Goal: Task Accomplishment & Management: Manage account settings

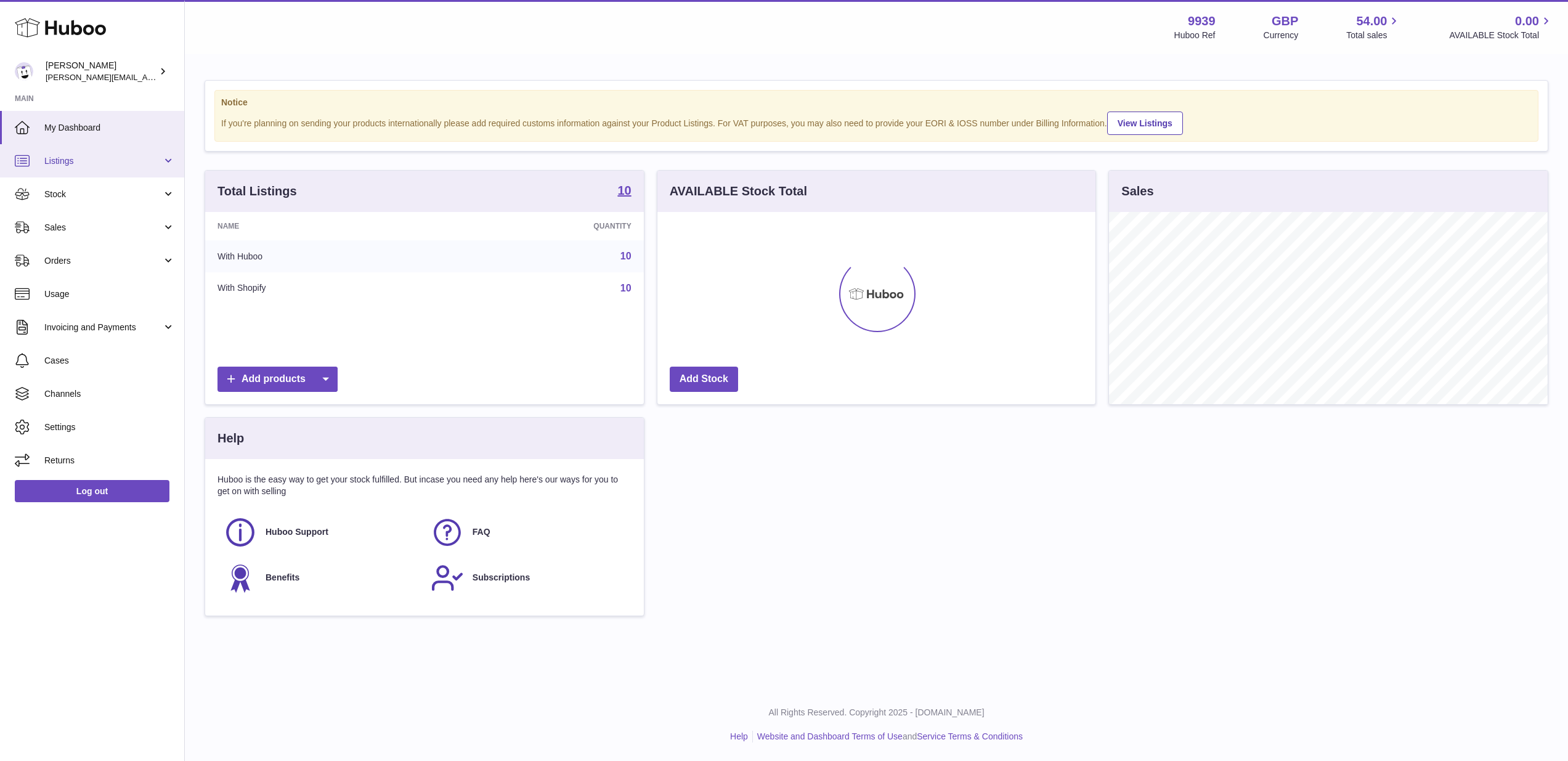
scroll to position [192, 438]
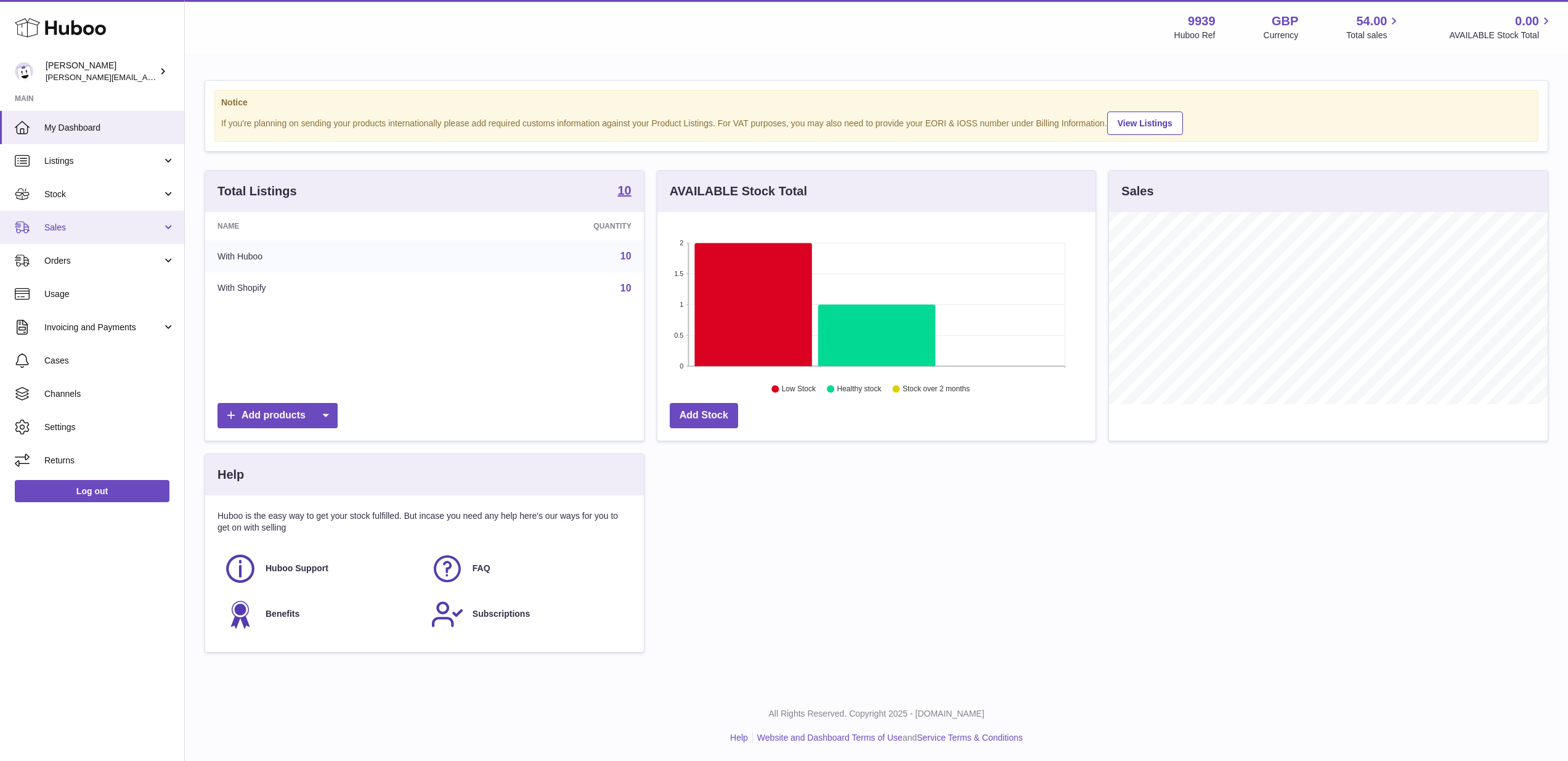
click at [69, 224] on span "Sales" at bounding box center [103, 227] width 118 height 12
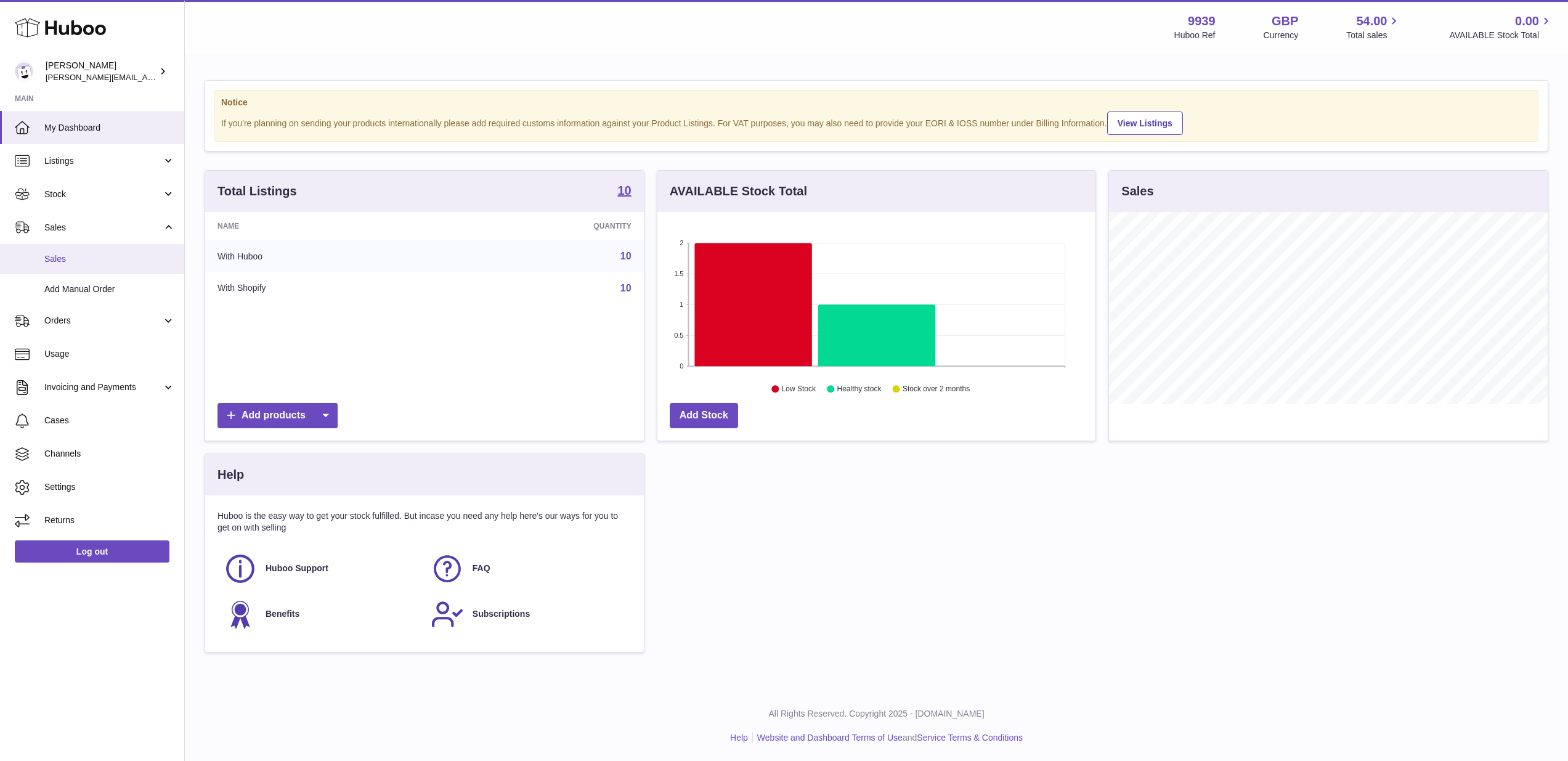
click at [69, 253] on span "Sales" at bounding box center [109, 259] width 131 height 12
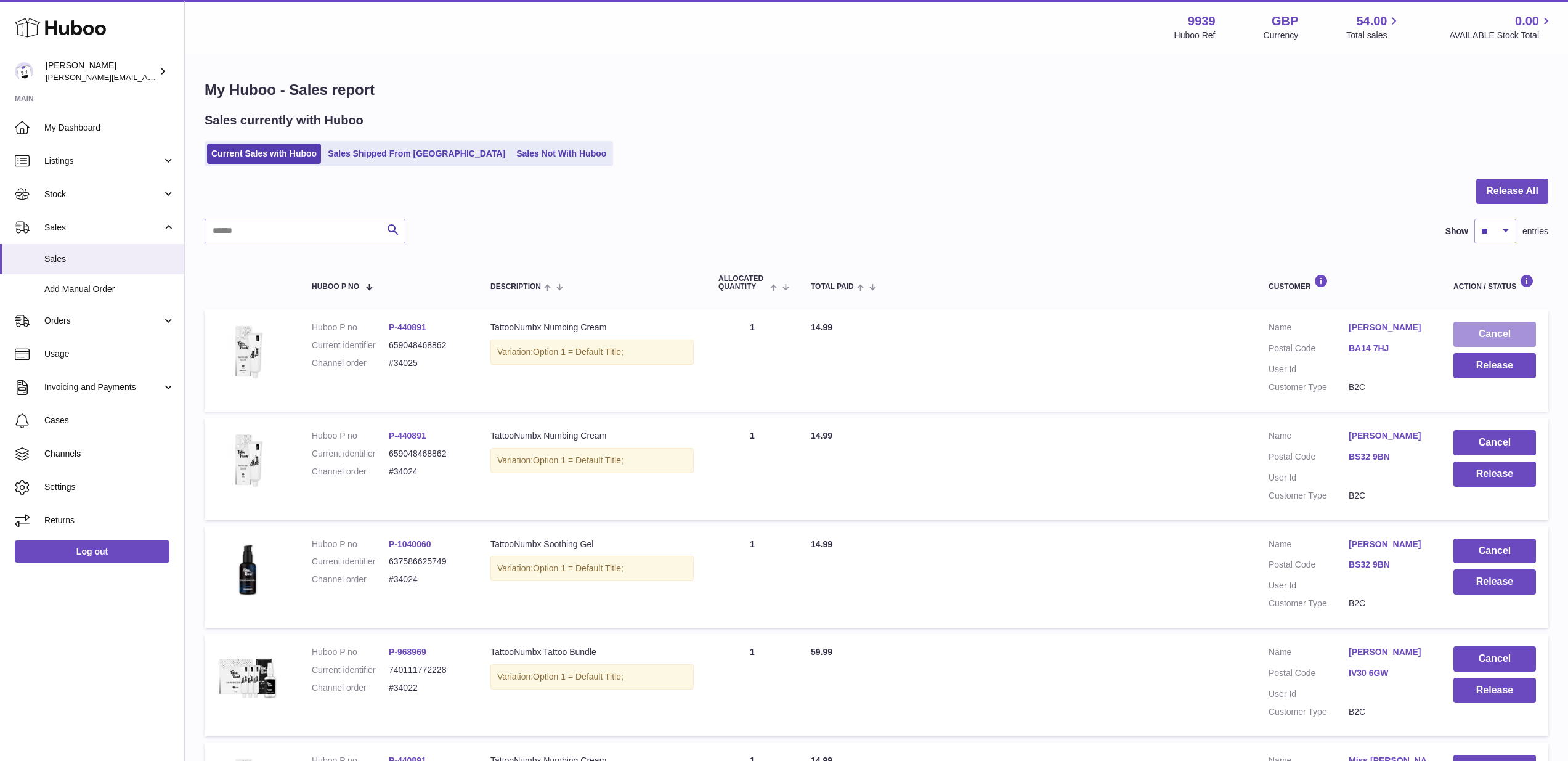
click at [1484, 336] on button "Cancel" at bounding box center [1494, 334] width 83 height 25
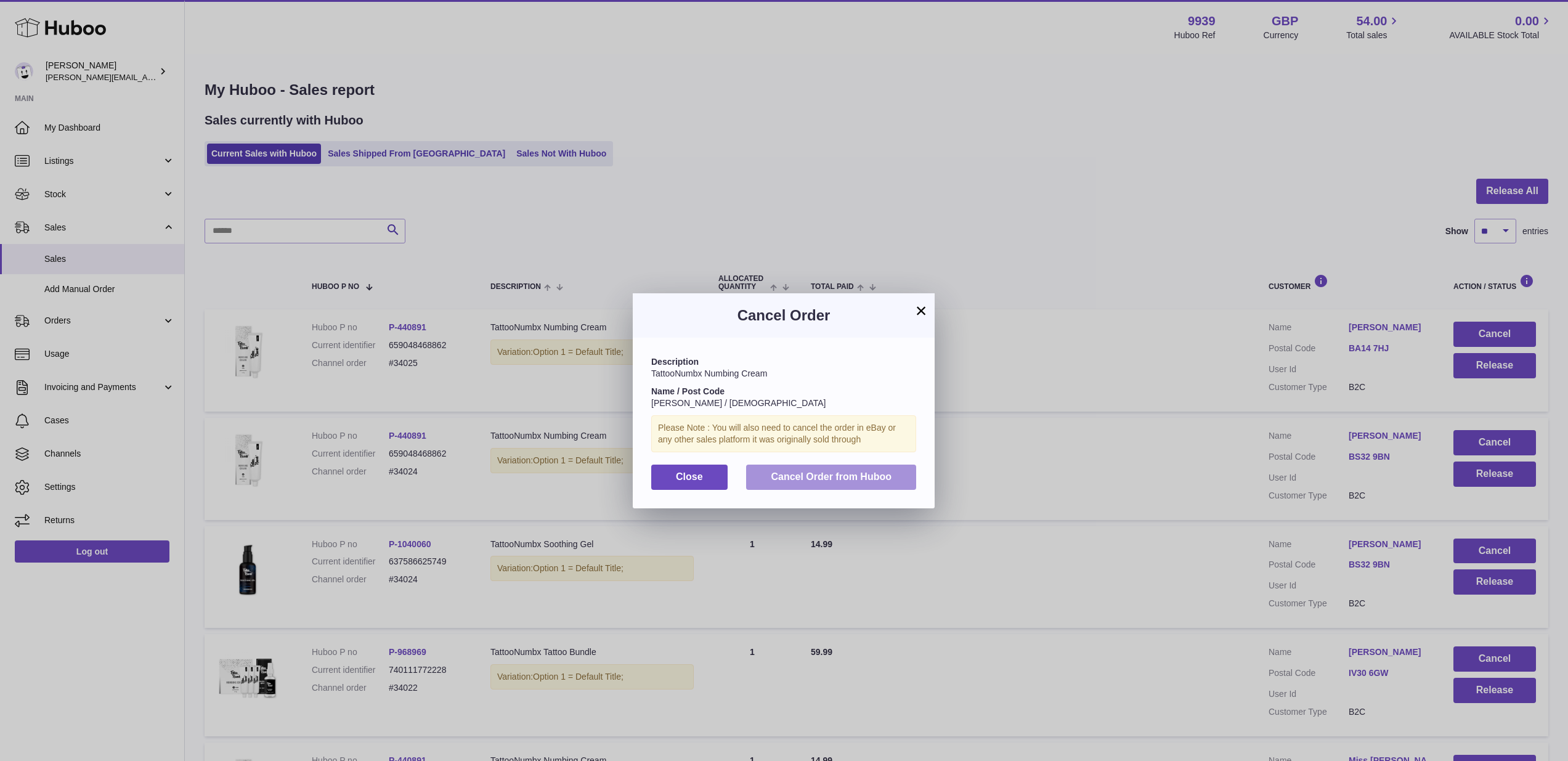
click at [903, 470] on button "Cancel Order from Huboo" at bounding box center [831, 477] width 170 height 25
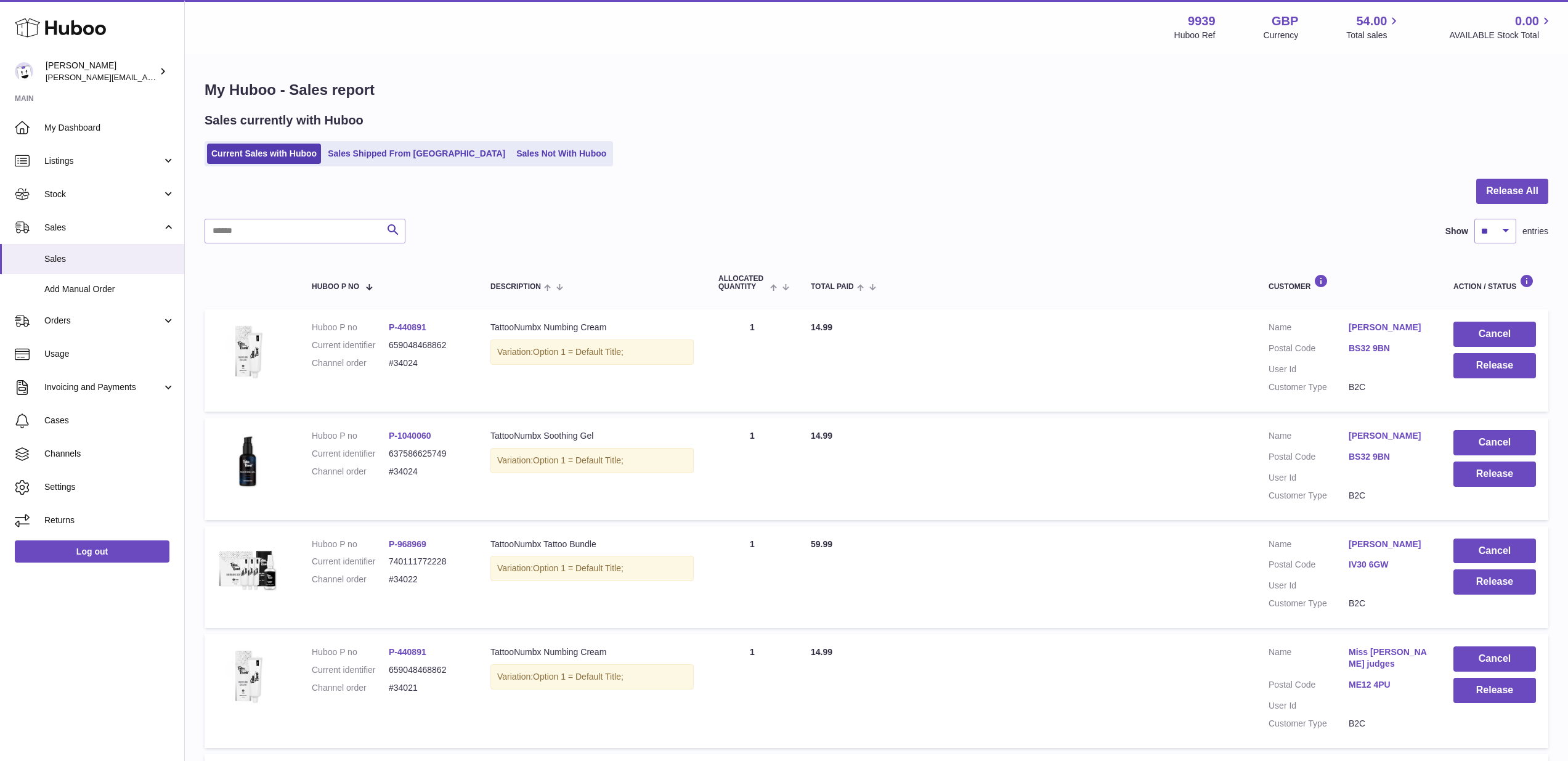
click at [1391, 348] on link "BS32 9BN" at bounding box center [1388, 348] width 80 height 12
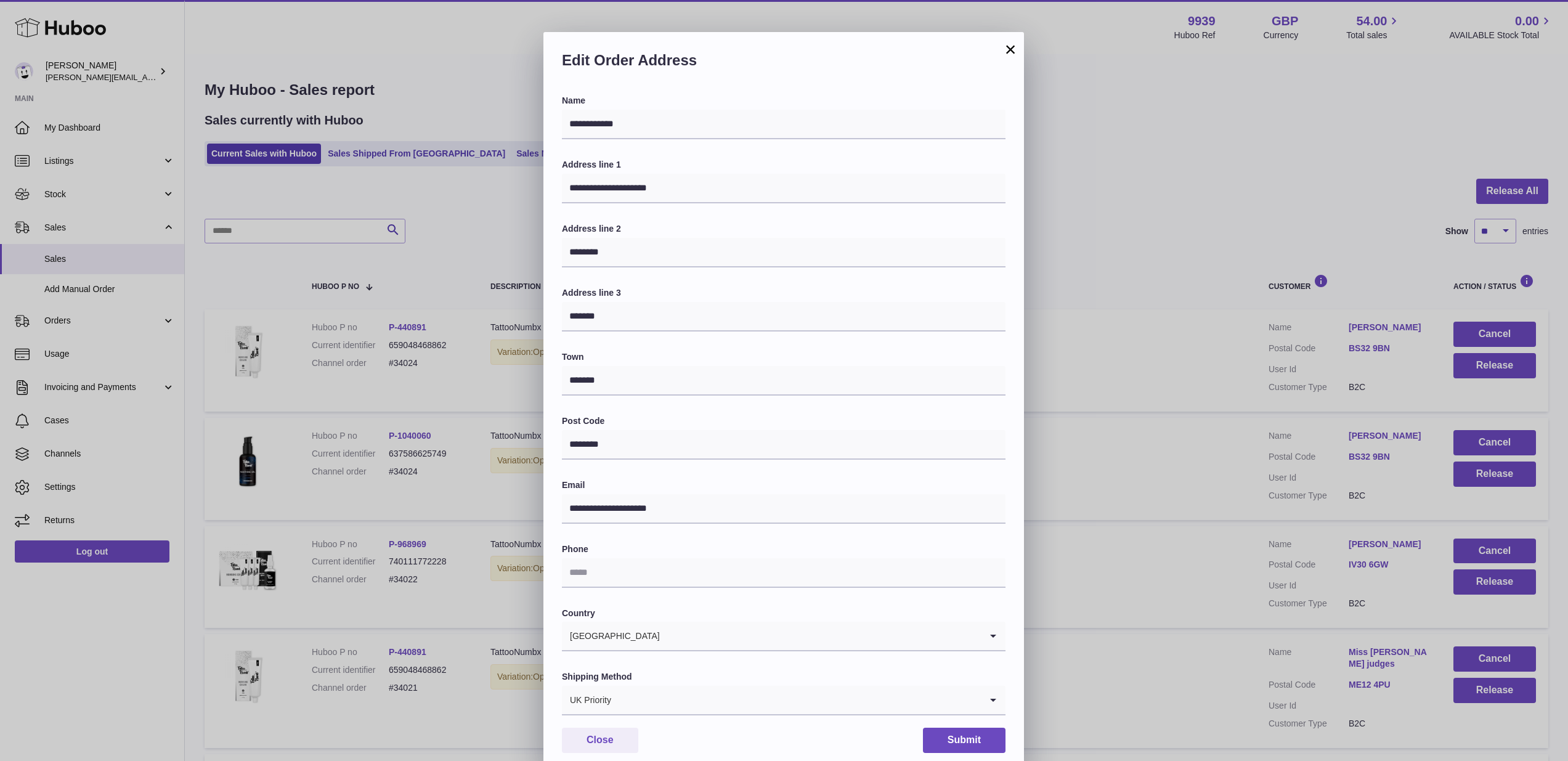
click at [990, 696] on icon "Search for option" at bounding box center [993, 700] width 24 height 28
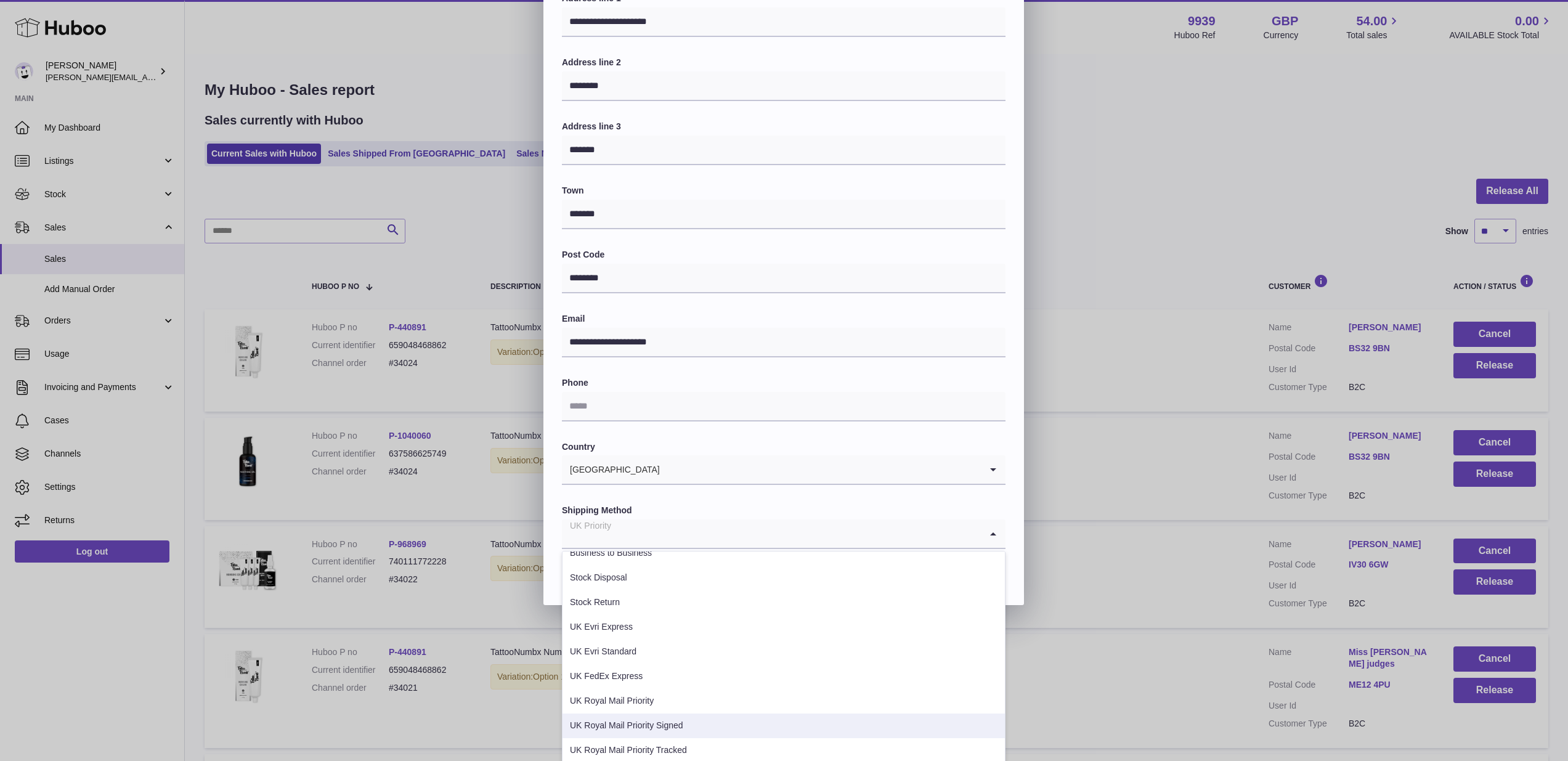
scroll to position [211, 0]
click at [682, 742] on li "UK Royal Mail Priority Tracked" at bounding box center [783, 751] width 442 height 24
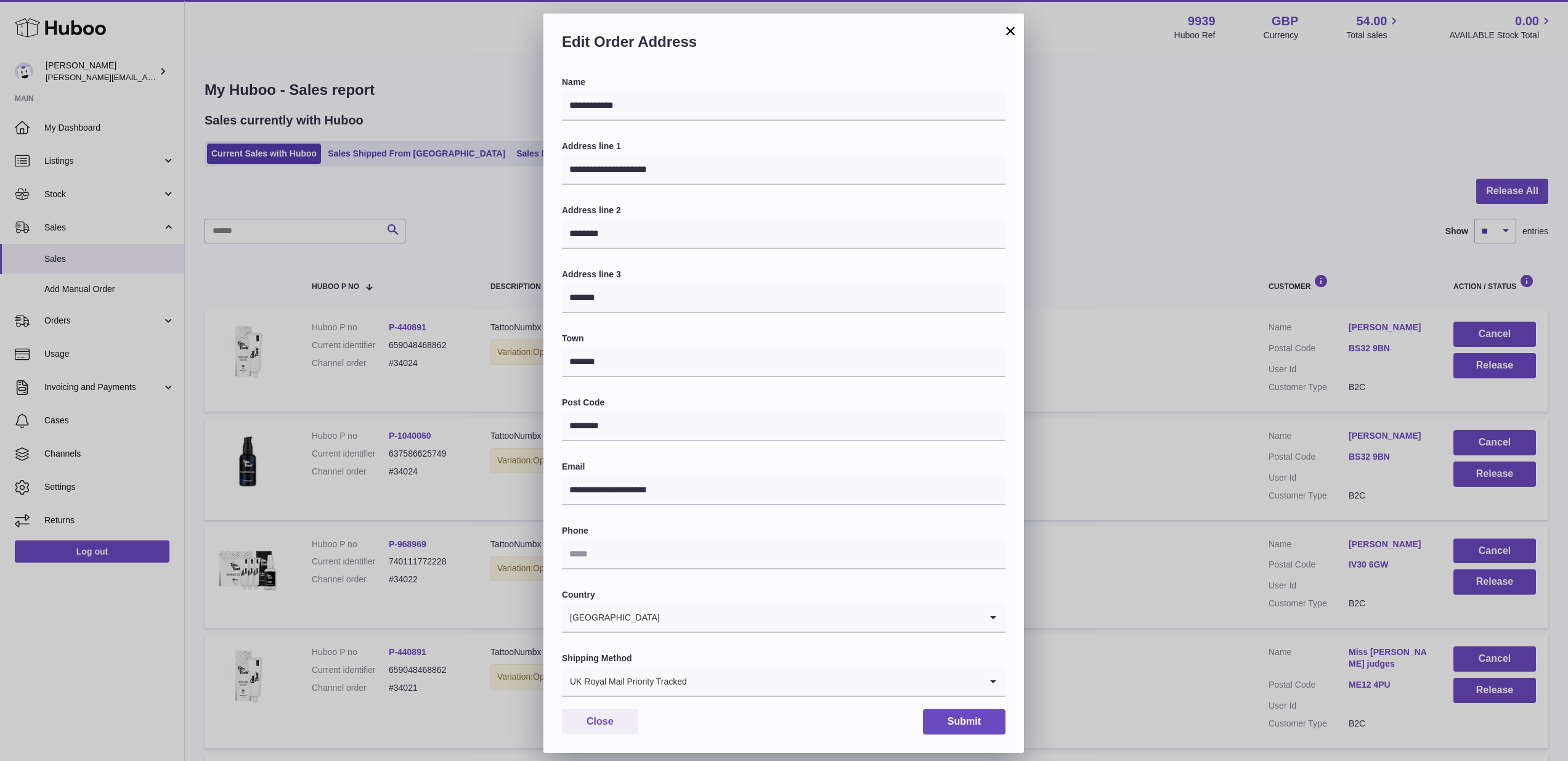
scroll to position [37, 0]
click at [976, 709] on button "Submit" at bounding box center [964, 721] width 83 height 25
type input "**********"
click at [957, 709] on button "Submit" at bounding box center [964, 721] width 83 height 25
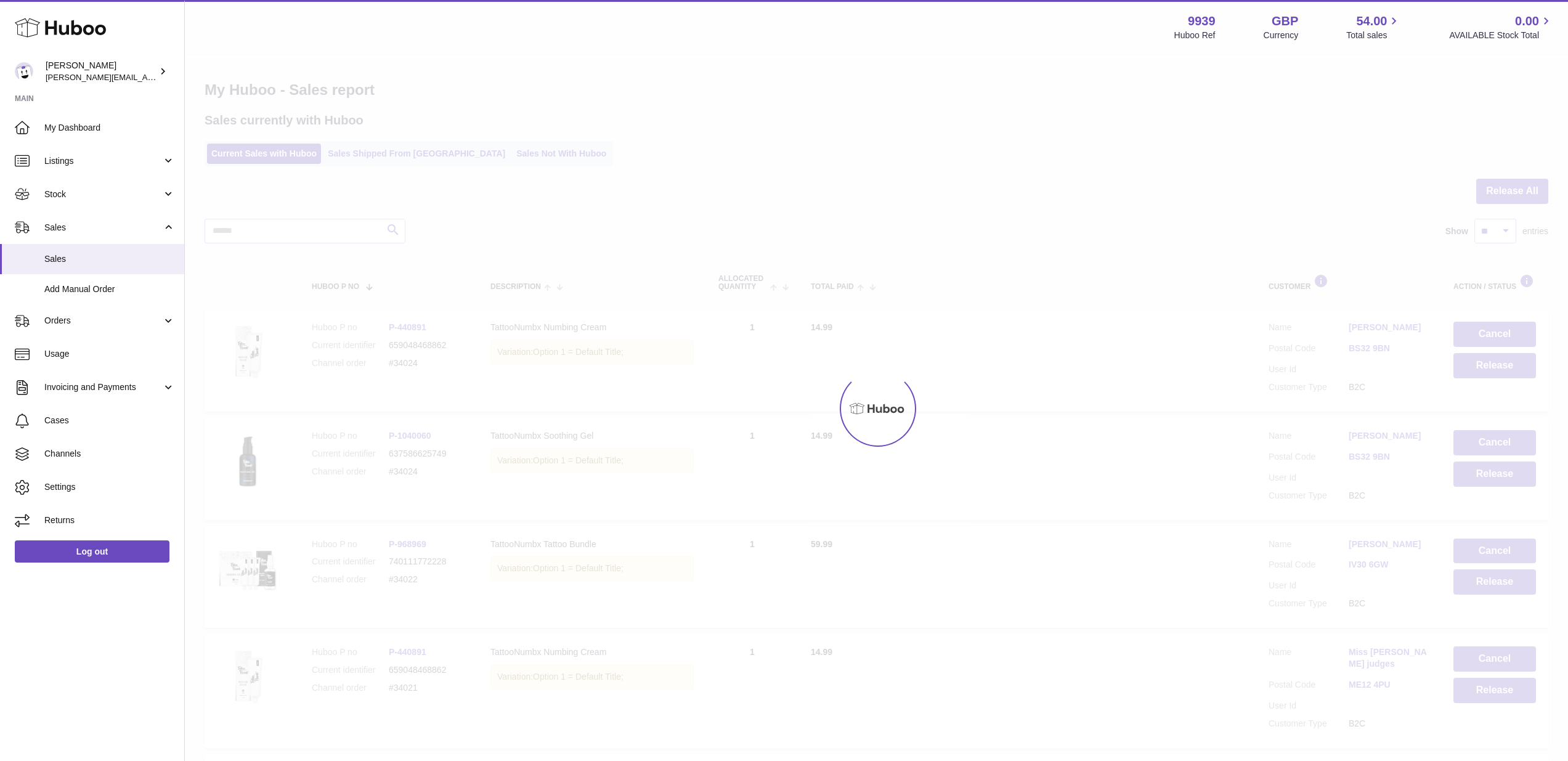
scroll to position [0, 0]
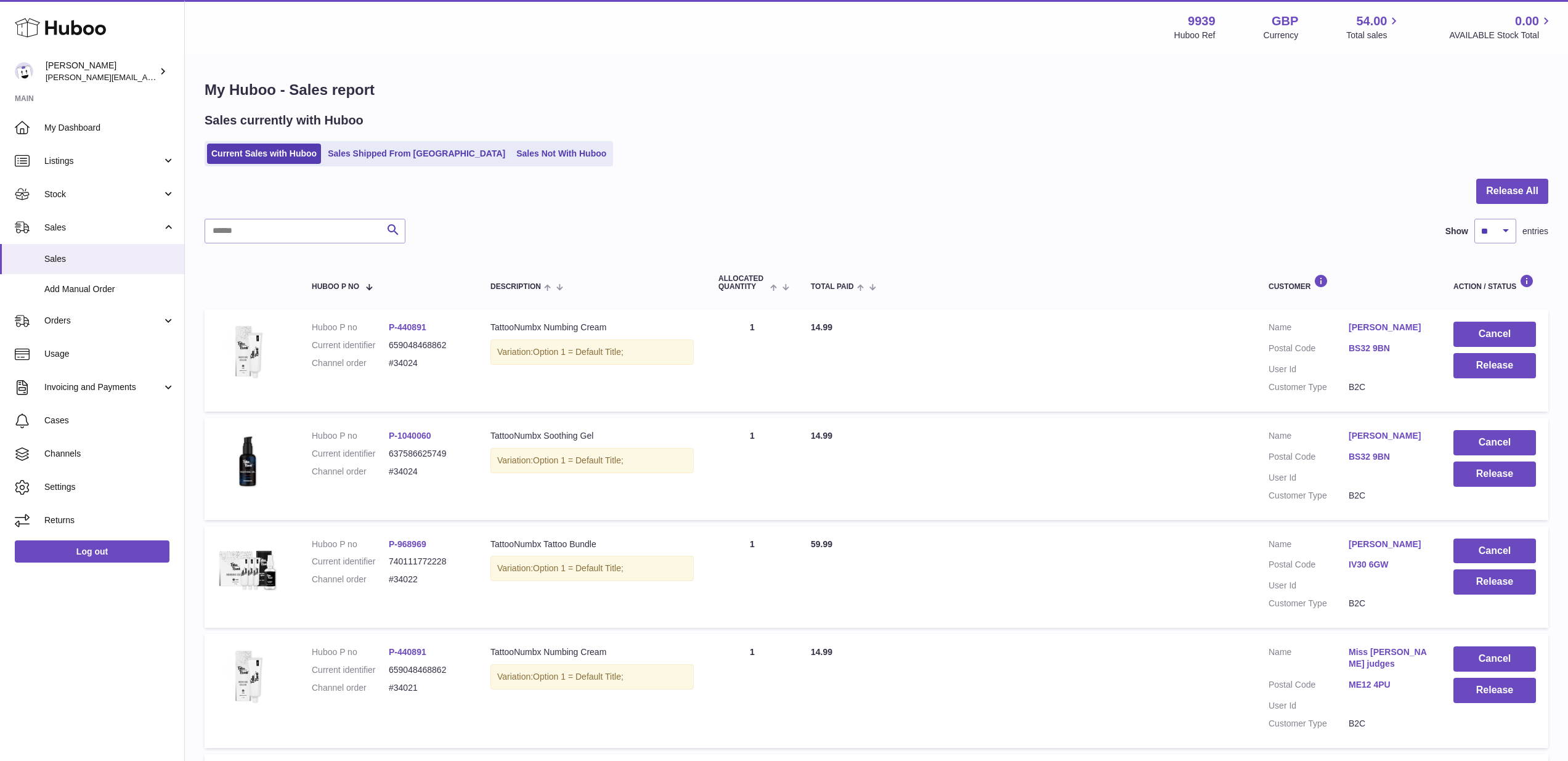
click at [1363, 333] on dd "[PERSON_NAME]" at bounding box center [1388, 329] width 80 height 15
click at [1373, 322] on link "[PERSON_NAME]" at bounding box center [1388, 327] width 80 height 12
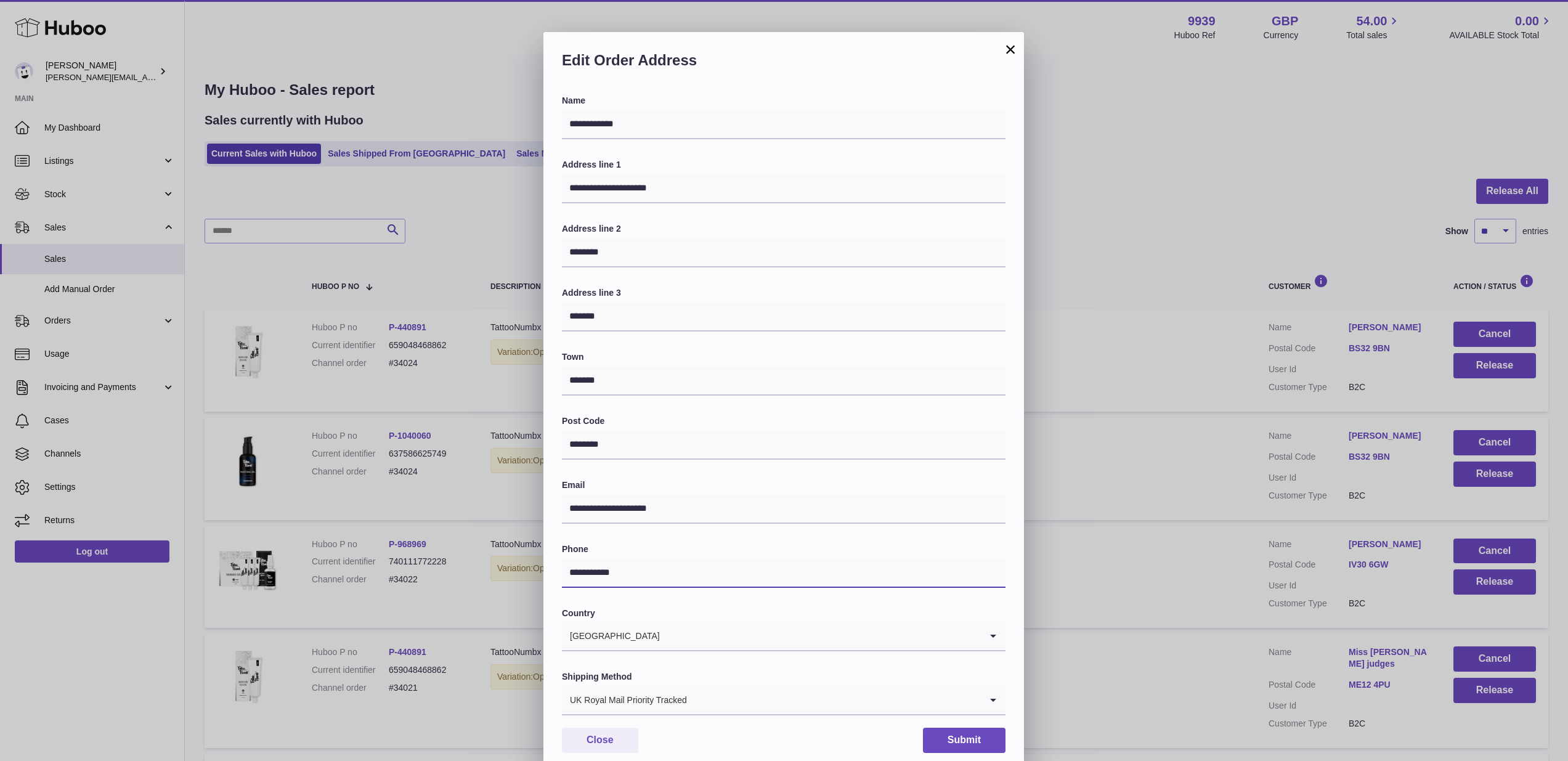
drag, startPoint x: 647, startPoint y: 569, endPoint x: 562, endPoint y: 566, distance: 85.1
click at [942, 733] on button "Submit" at bounding box center [964, 740] width 83 height 25
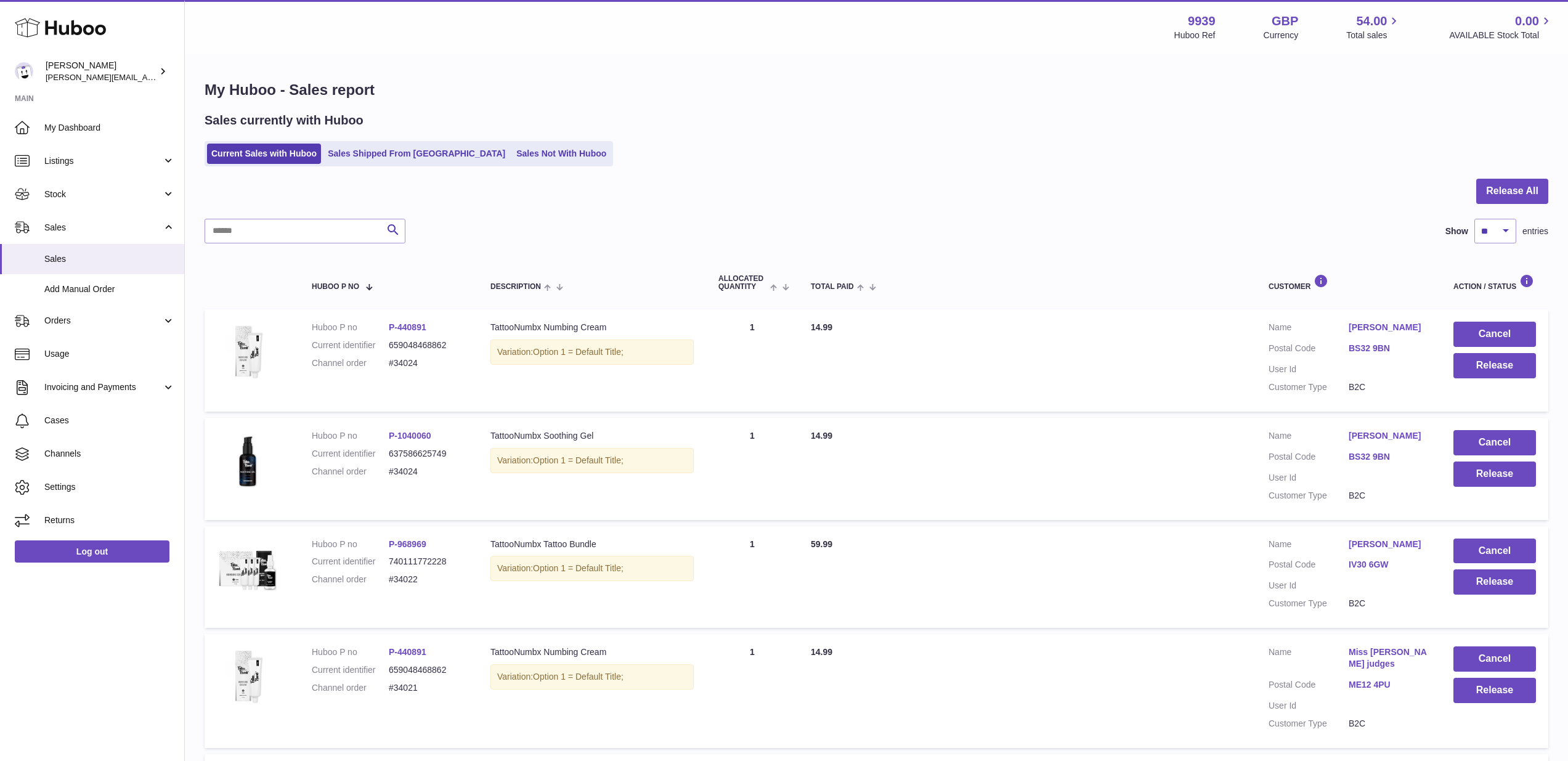
click at [1366, 431] on link "[PERSON_NAME]" at bounding box center [1388, 436] width 80 height 12
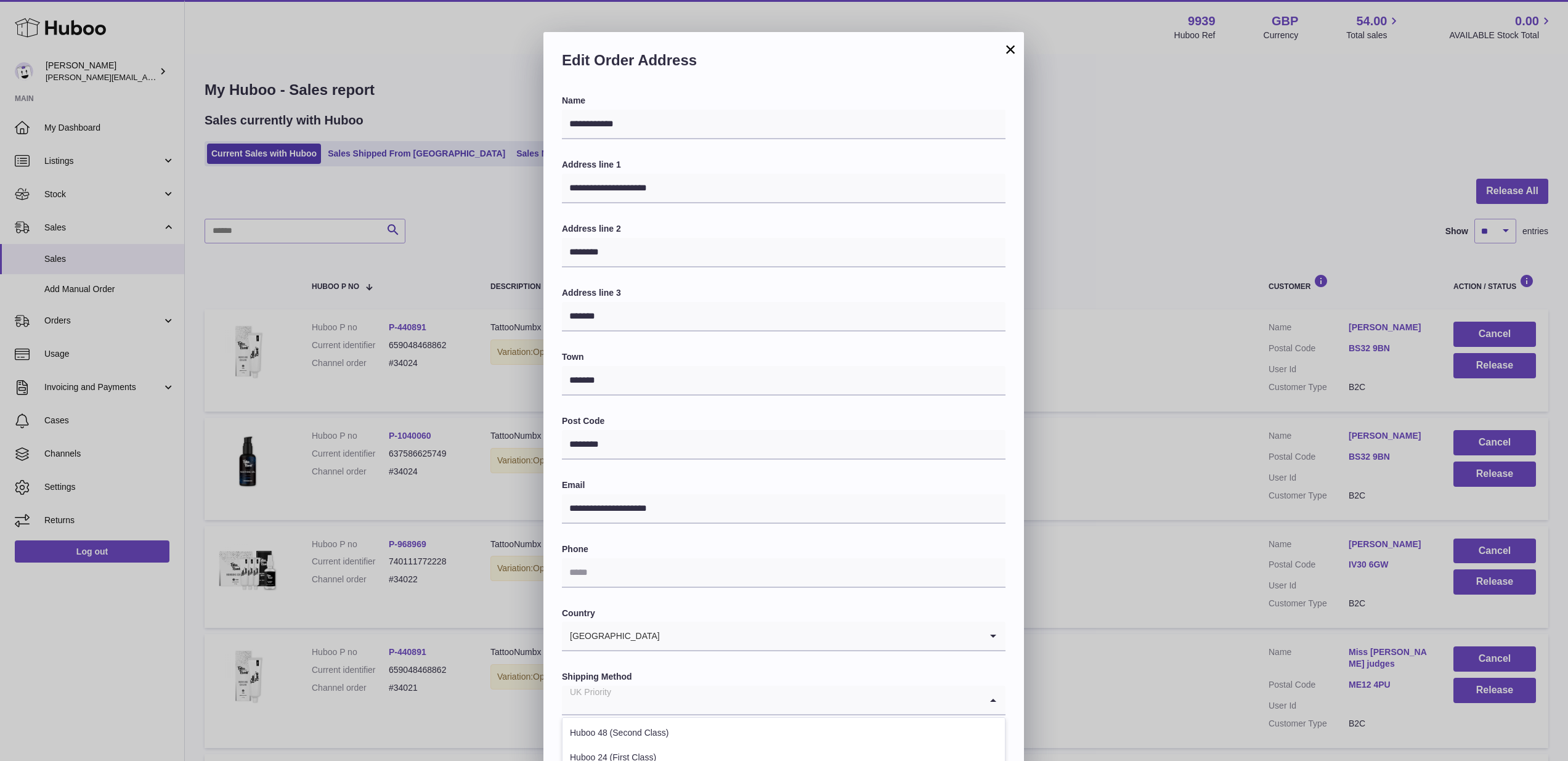
drag, startPoint x: 632, startPoint y: 700, endPoint x: 612, endPoint y: 699, distance: 20.0
click at [612, 699] on input "Search for option" at bounding box center [771, 700] width 419 height 28
paste input "**********"
type input "**********"
click at [660, 696] on input "Search for option" at bounding box center [796, 700] width 369 height 28
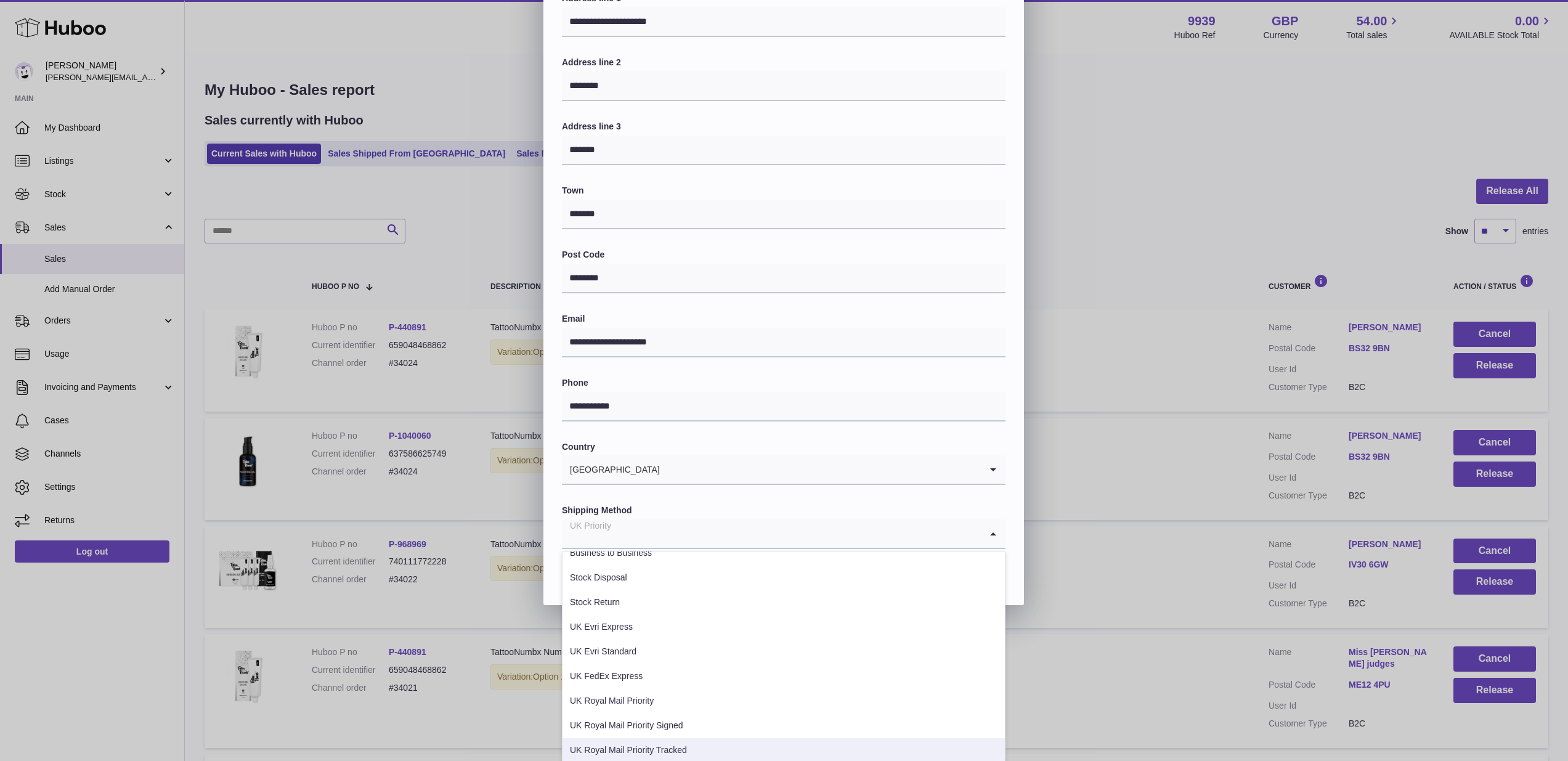
scroll to position [211, 0]
click at [693, 739] on li "UK Royal Mail Priority Tracked" at bounding box center [783, 751] width 442 height 24
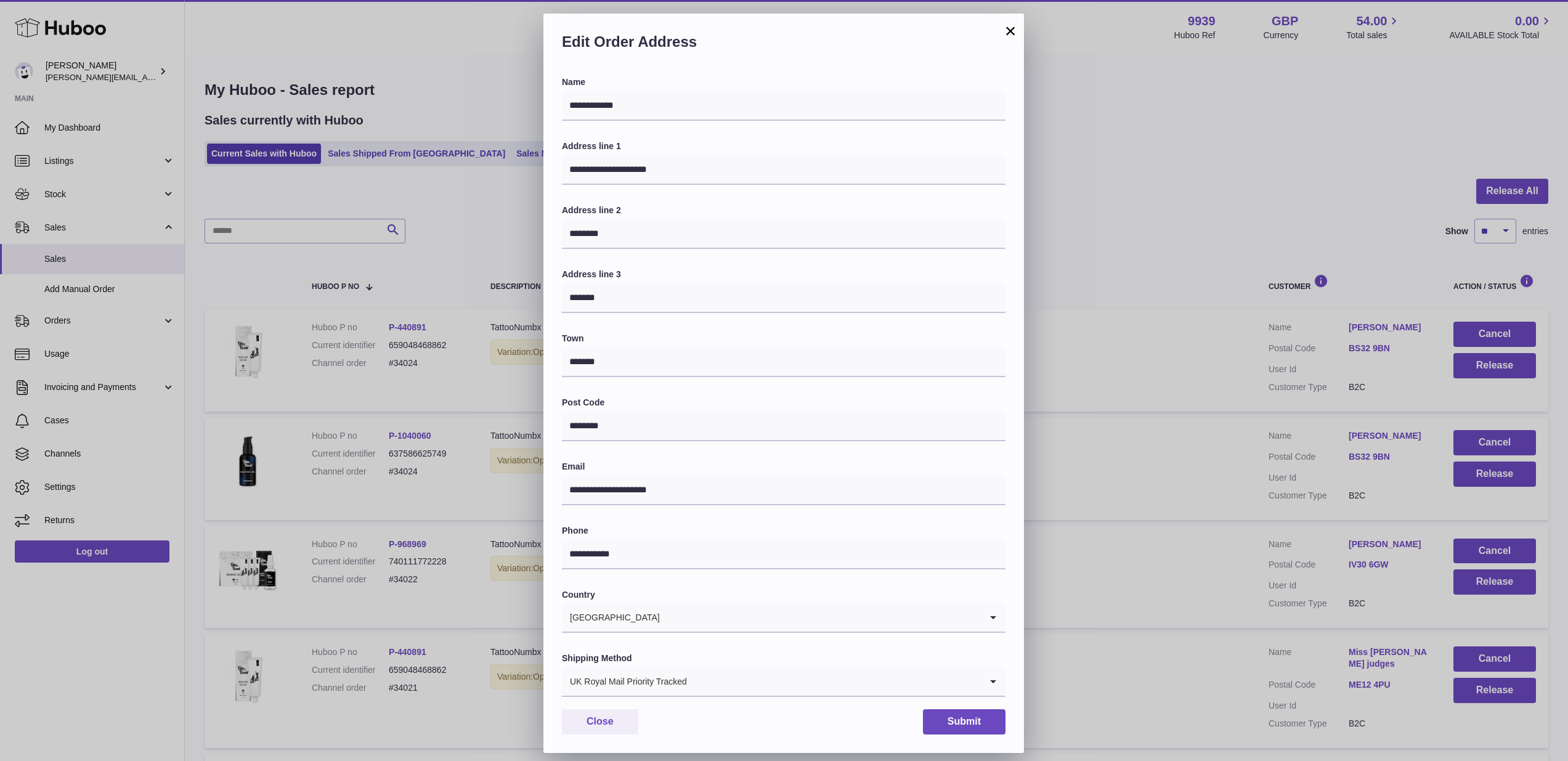
scroll to position [37, 0]
click at [945, 709] on button "Submit" at bounding box center [964, 721] width 83 height 25
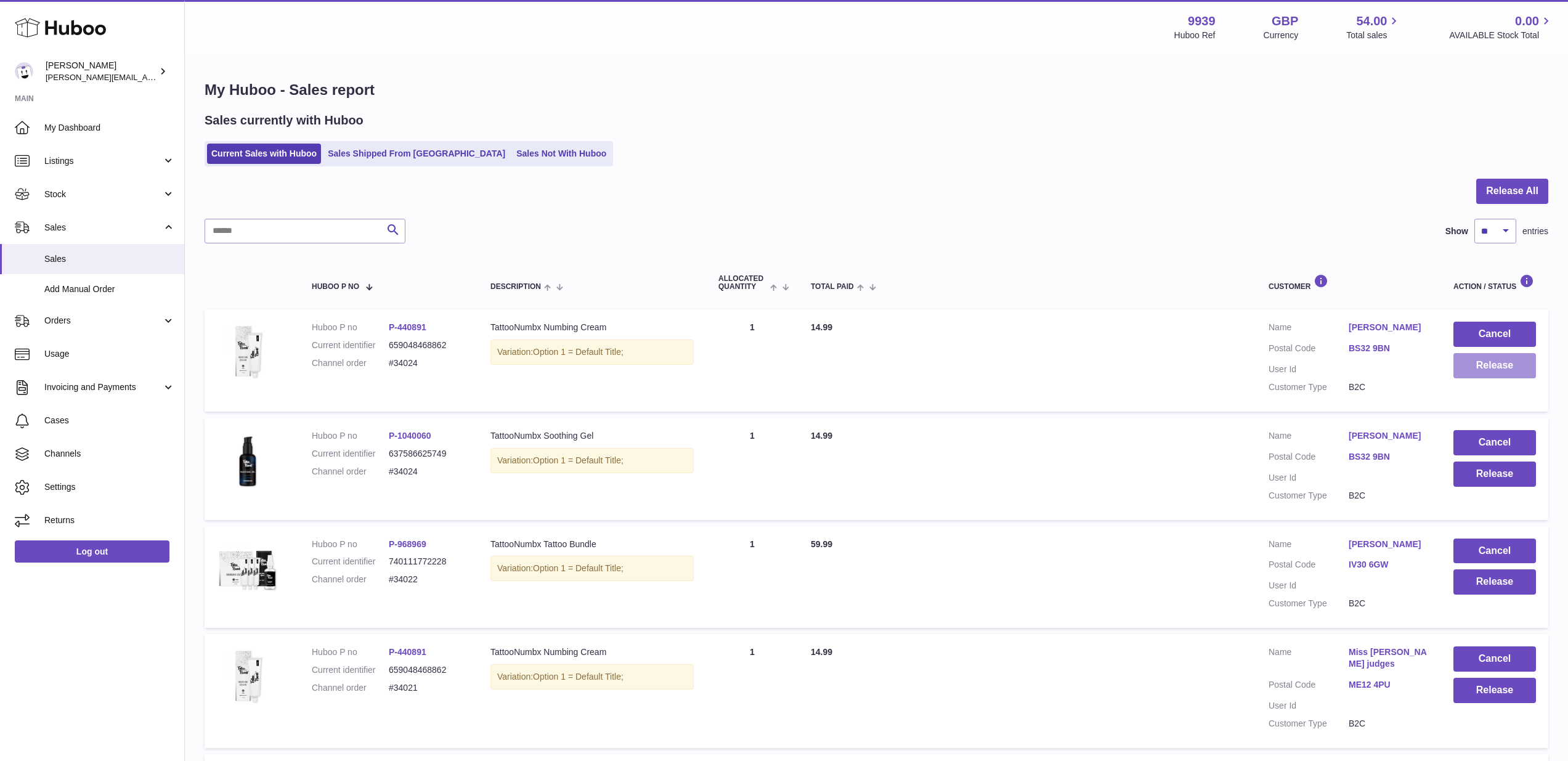
click at [1501, 364] on button "Release" at bounding box center [1494, 365] width 83 height 25
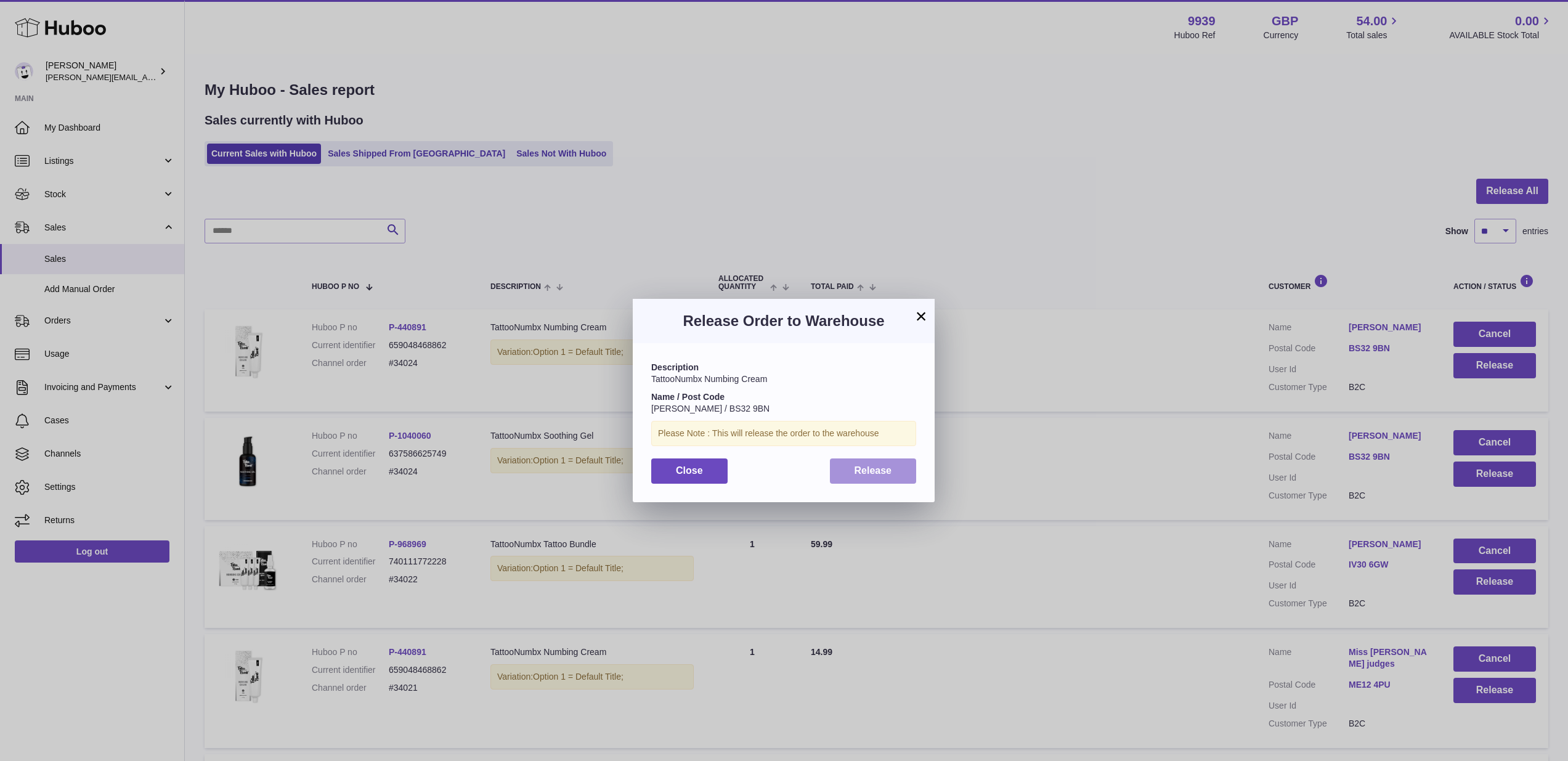
click at [890, 467] on span "Release" at bounding box center [873, 470] width 38 height 10
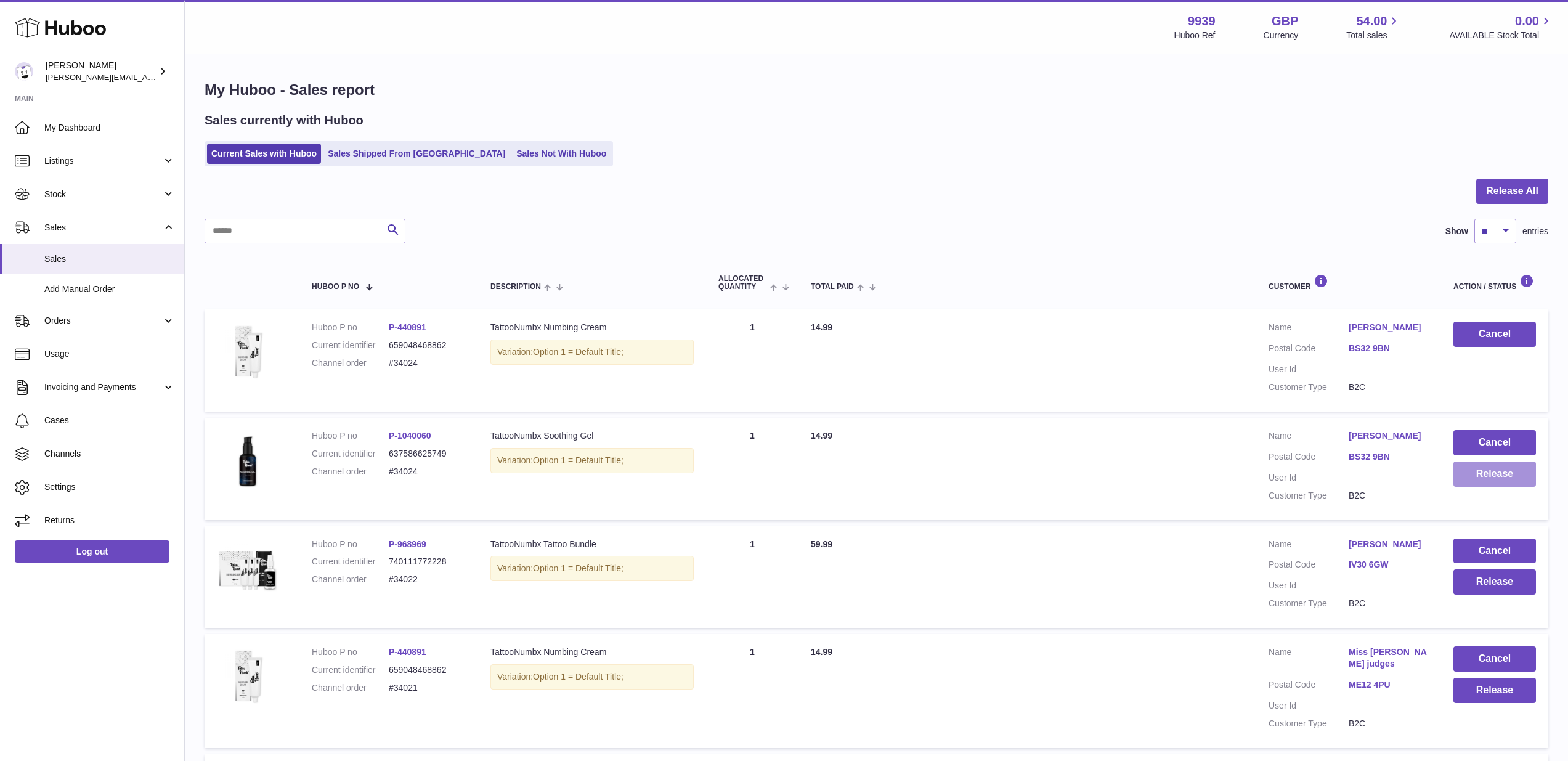
click at [1478, 470] on button "Release" at bounding box center [1494, 474] width 83 height 25
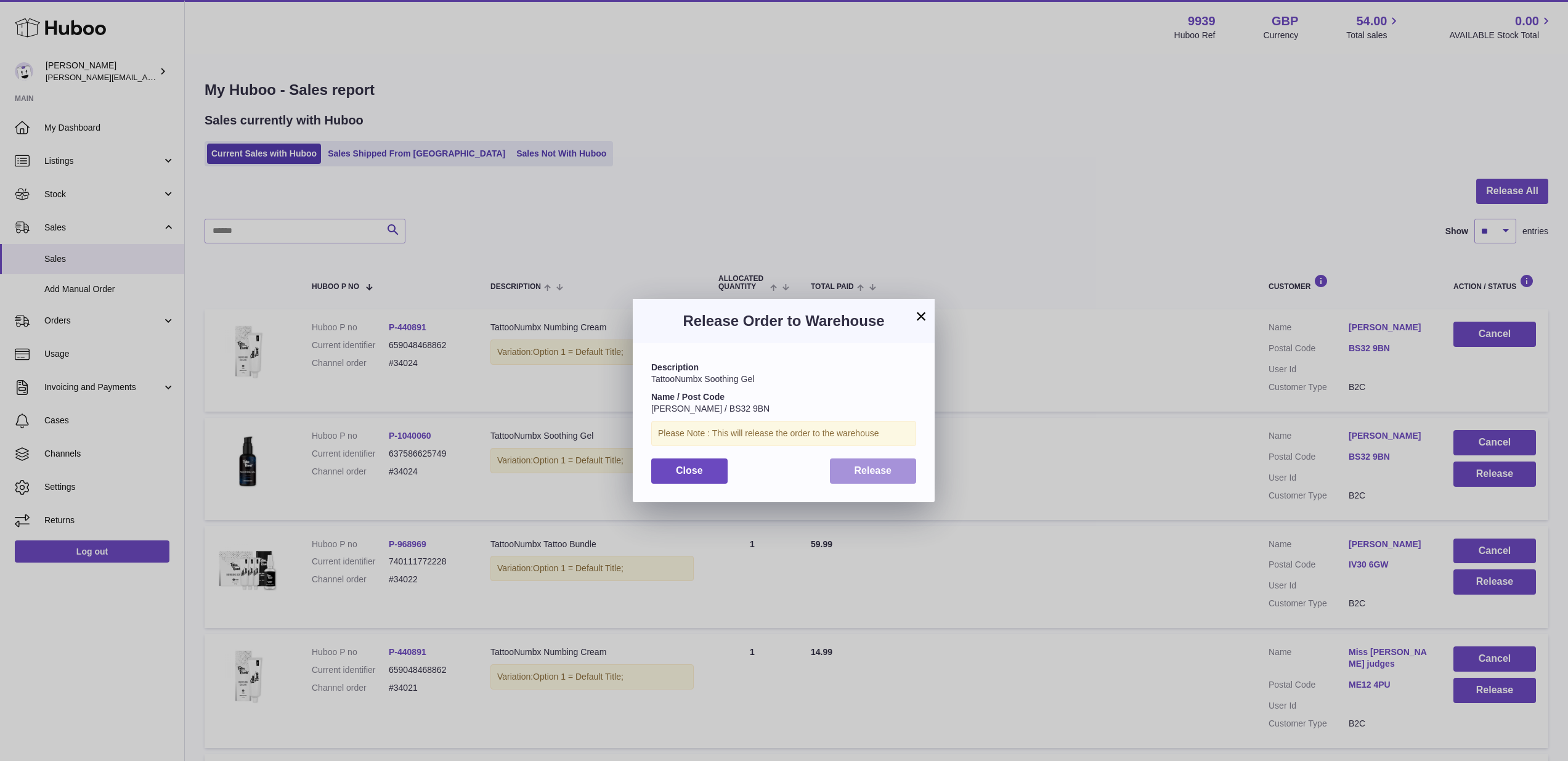
click at [894, 473] on button "Release" at bounding box center [873, 471] width 87 height 25
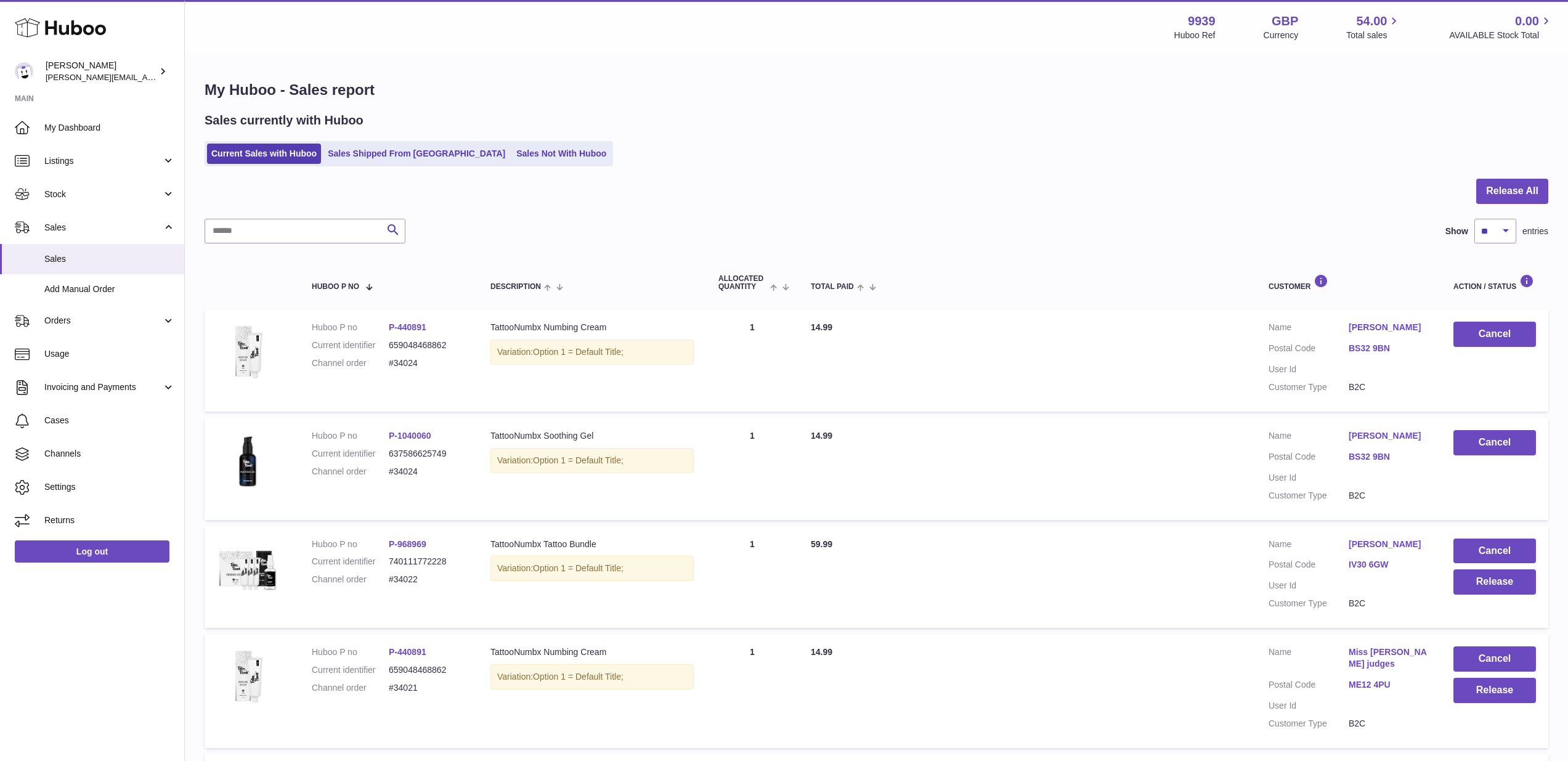
click at [1373, 346] on link "BS32 9BN" at bounding box center [1388, 348] width 80 height 12
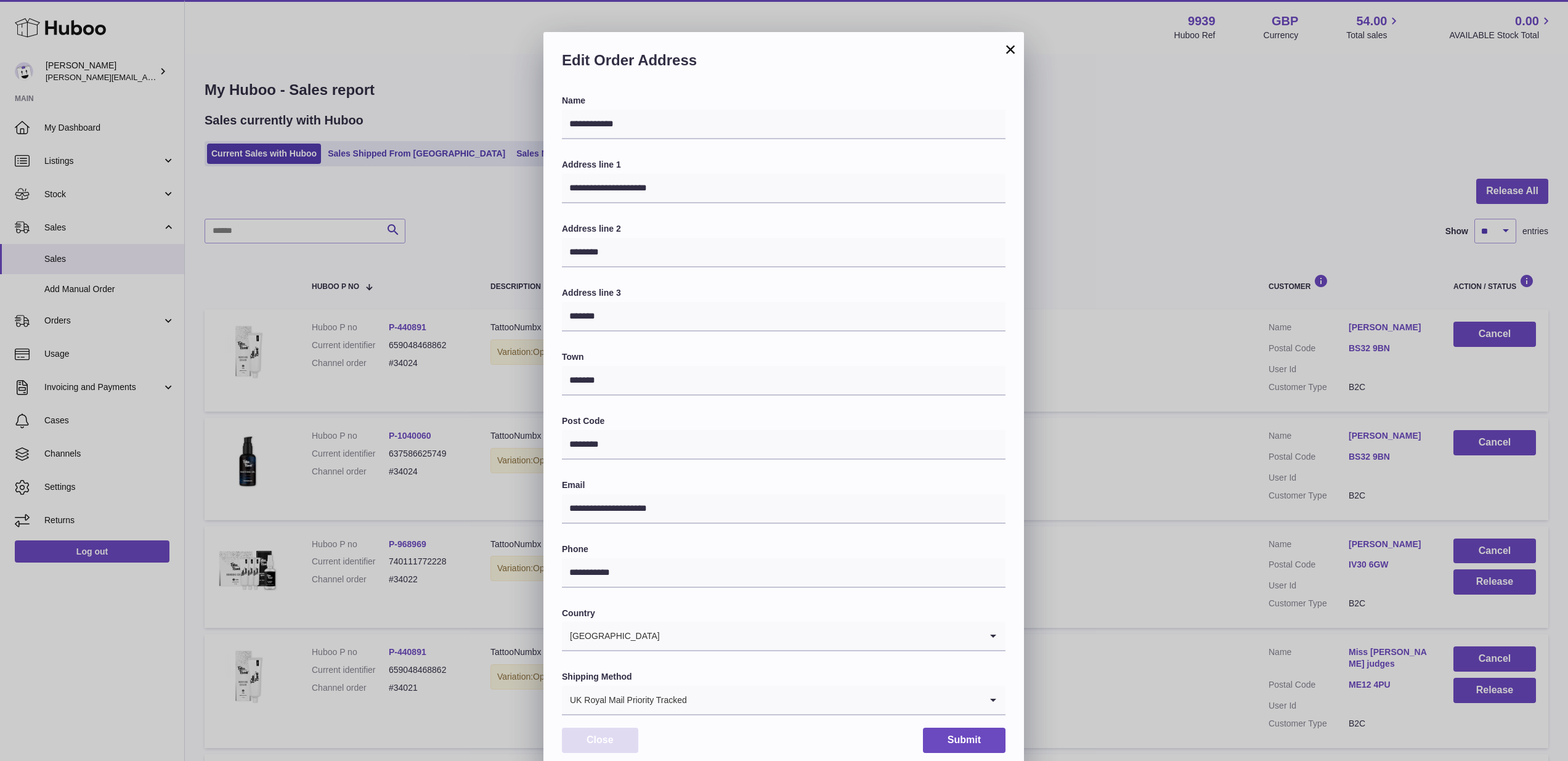
click at [613, 735] on button "Close" at bounding box center [599, 740] width 76 height 25
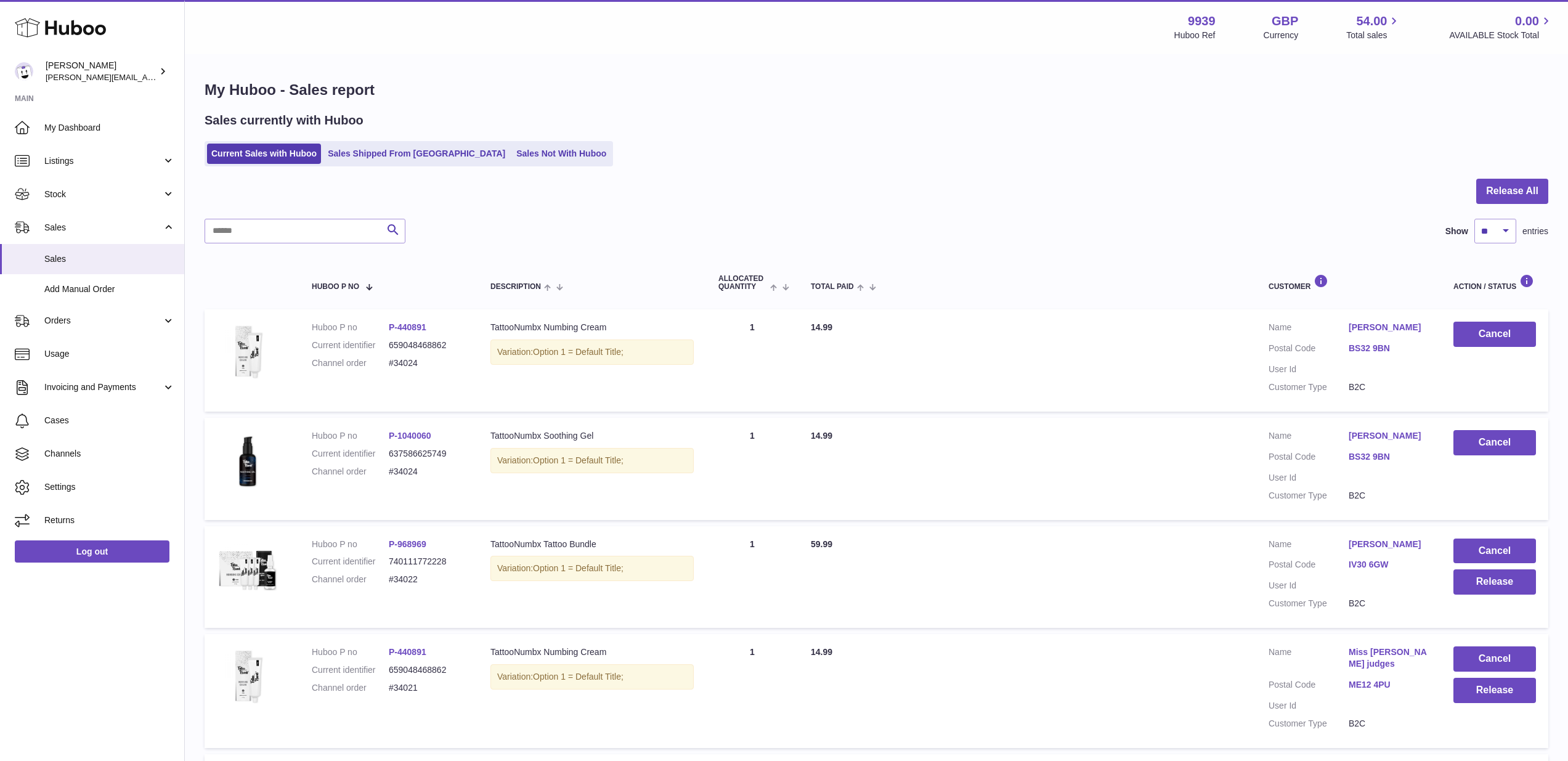
click at [1357, 439] on dd "[PERSON_NAME]" at bounding box center [1388, 438] width 80 height 15
click at [1364, 431] on link "[PERSON_NAME]" at bounding box center [1388, 436] width 80 height 12
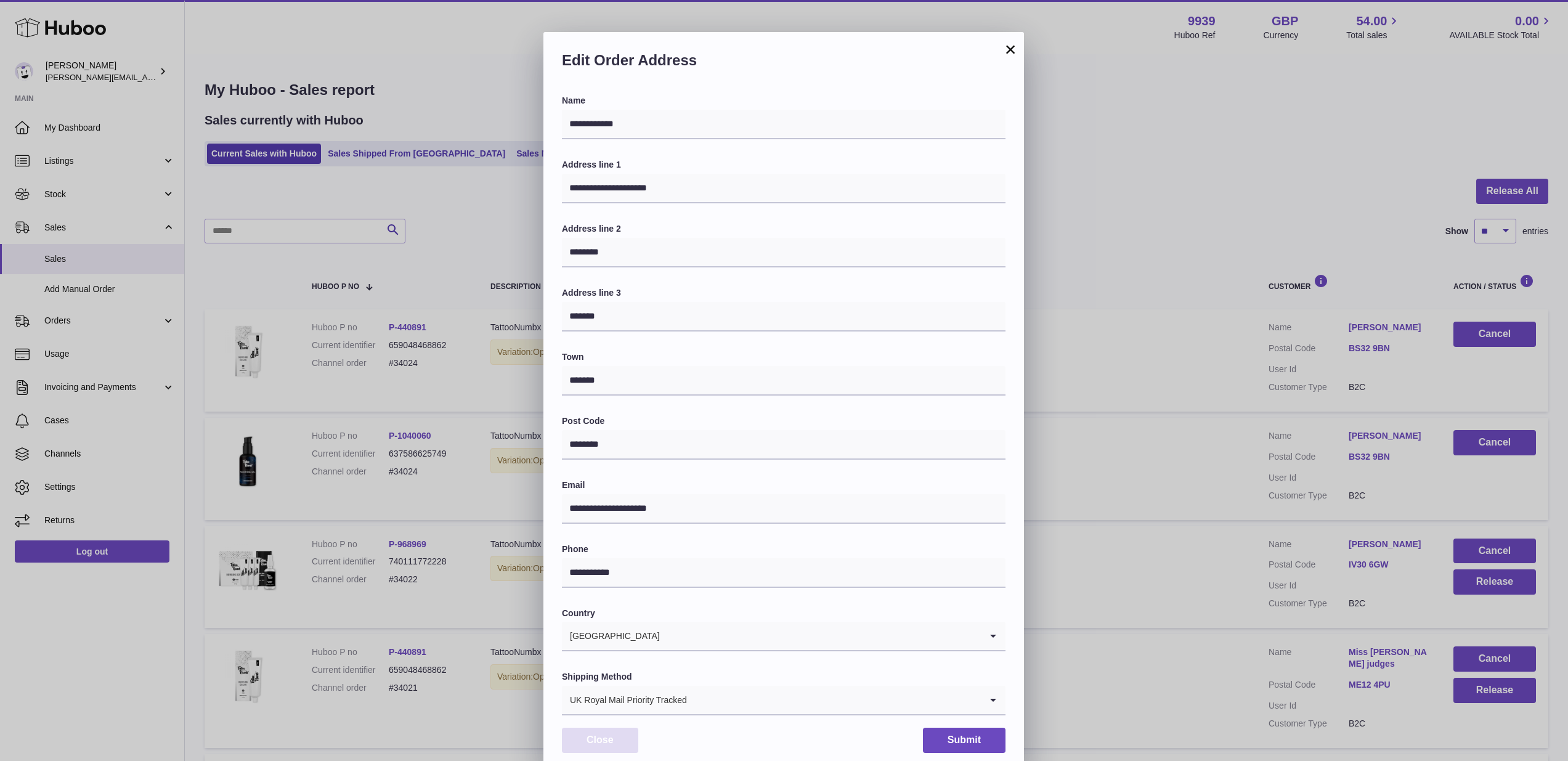
click at [614, 730] on button "Close" at bounding box center [599, 740] width 76 height 25
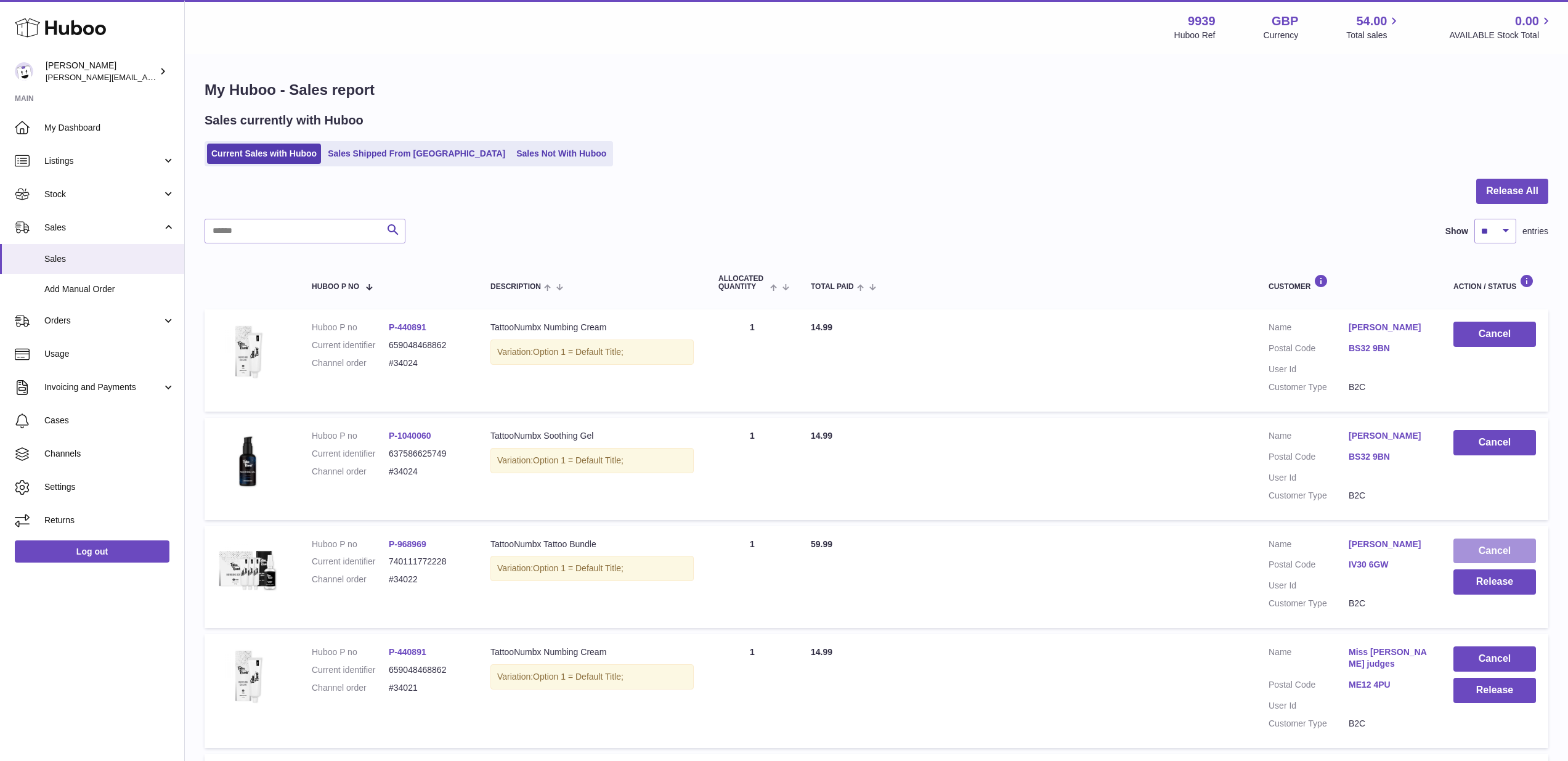
click at [1506, 539] on button "Cancel" at bounding box center [1494, 551] width 83 height 25
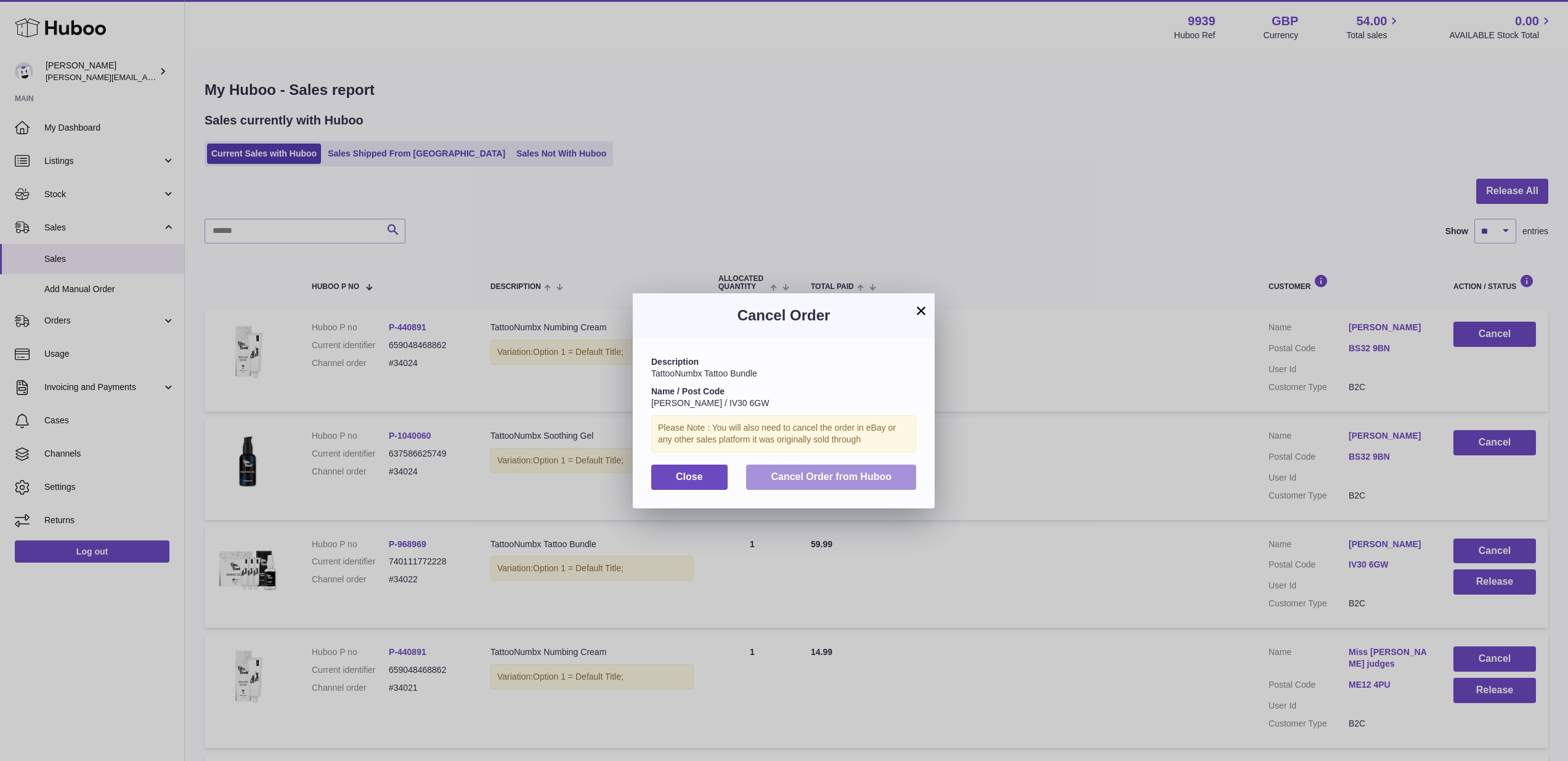
click at [859, 481] on button "Cancel Order from Huboo" at bounding box center [831, 477] width 170 height 25
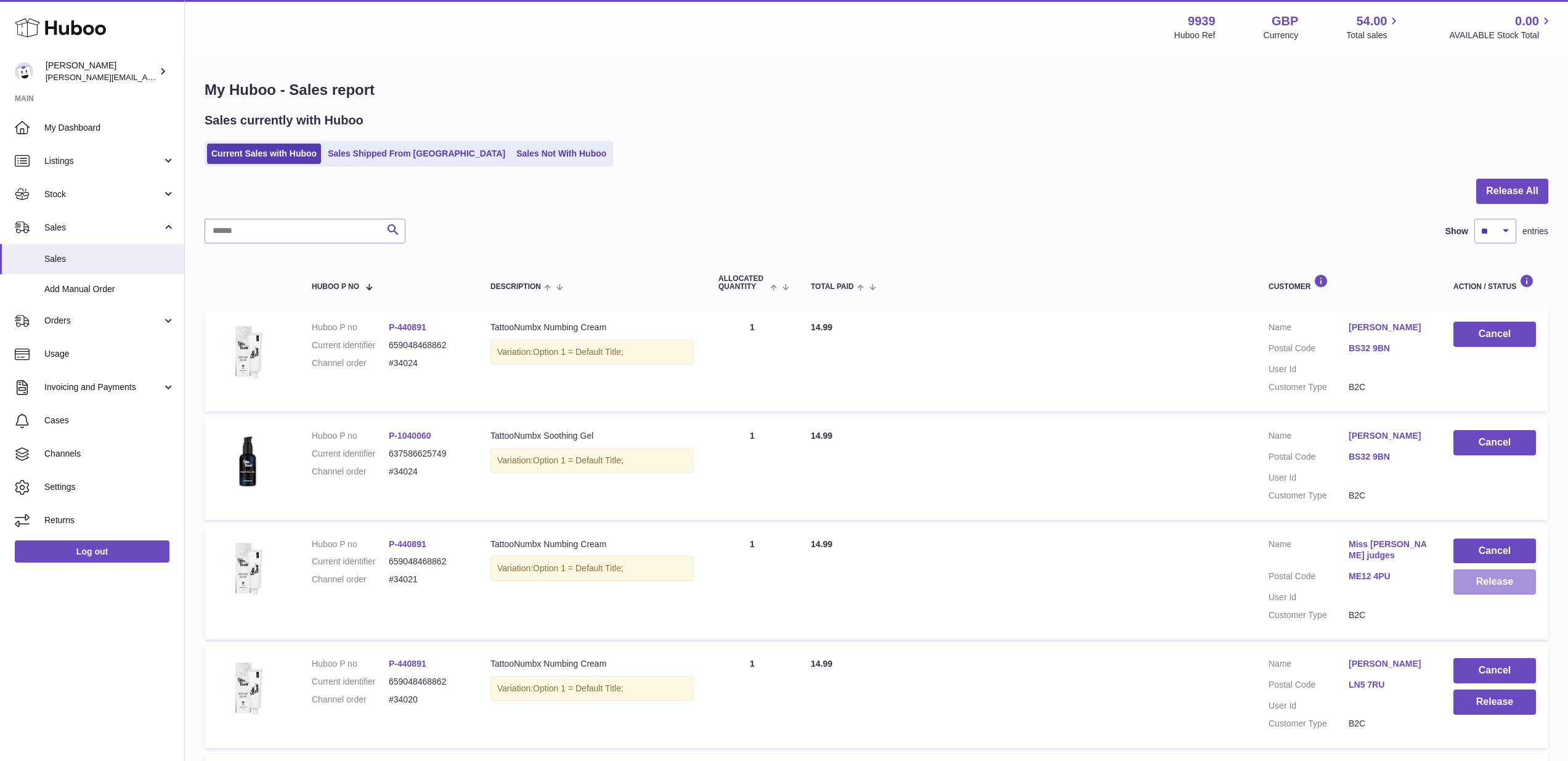
click at [1493, 572] on button "Release" at bounding box center [1494, 582] width 83 height 25
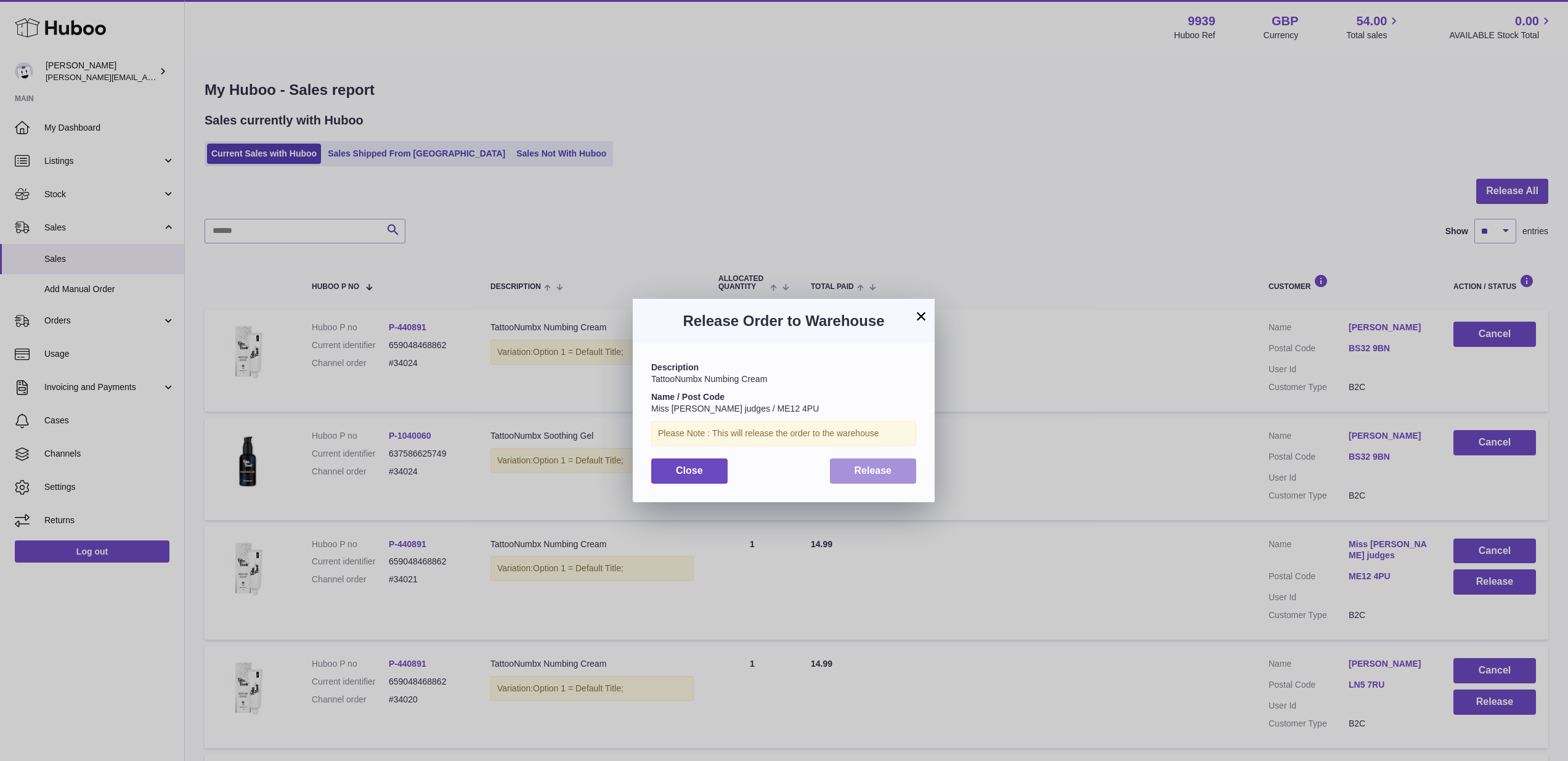
click at [861, 477] on button "Release" at bounding box center [873, 471] width 87 height 25
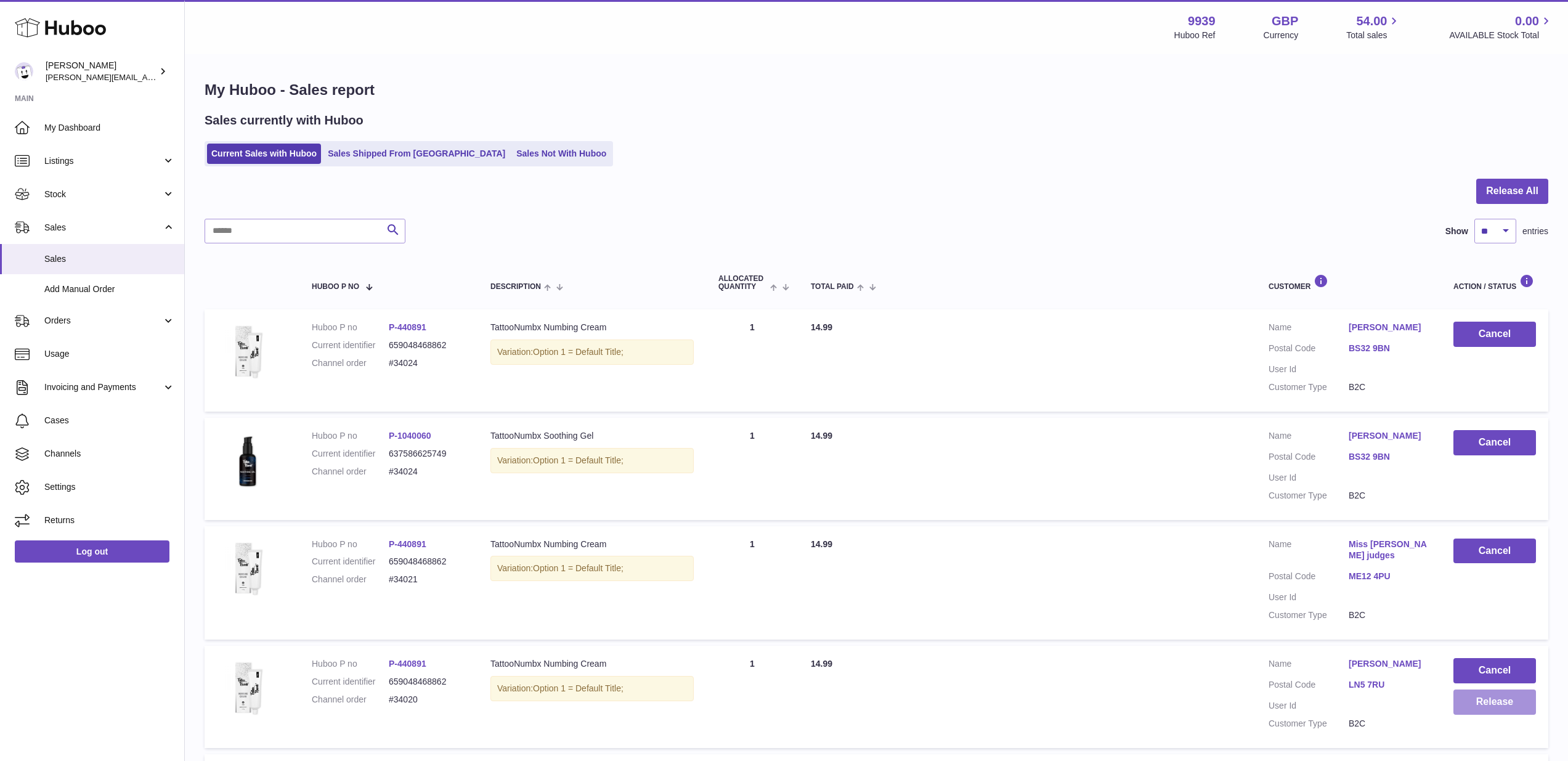
click at [1473, 690] on button "Release" at bounding box center [1494, 702] width 83 height 25
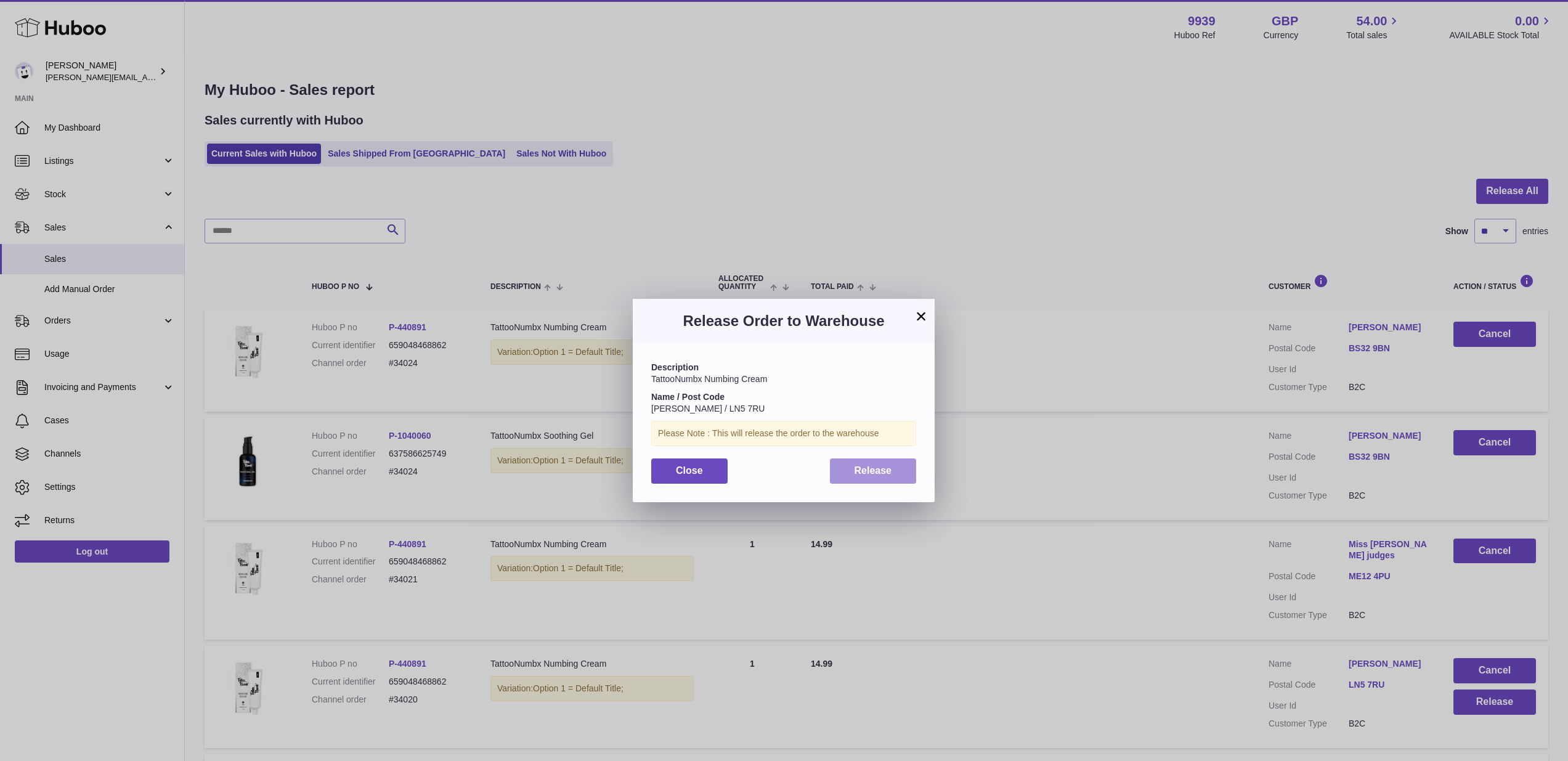
click at [909, 474] on button "Release" at bounding box center [873, 471] width 87 height 25
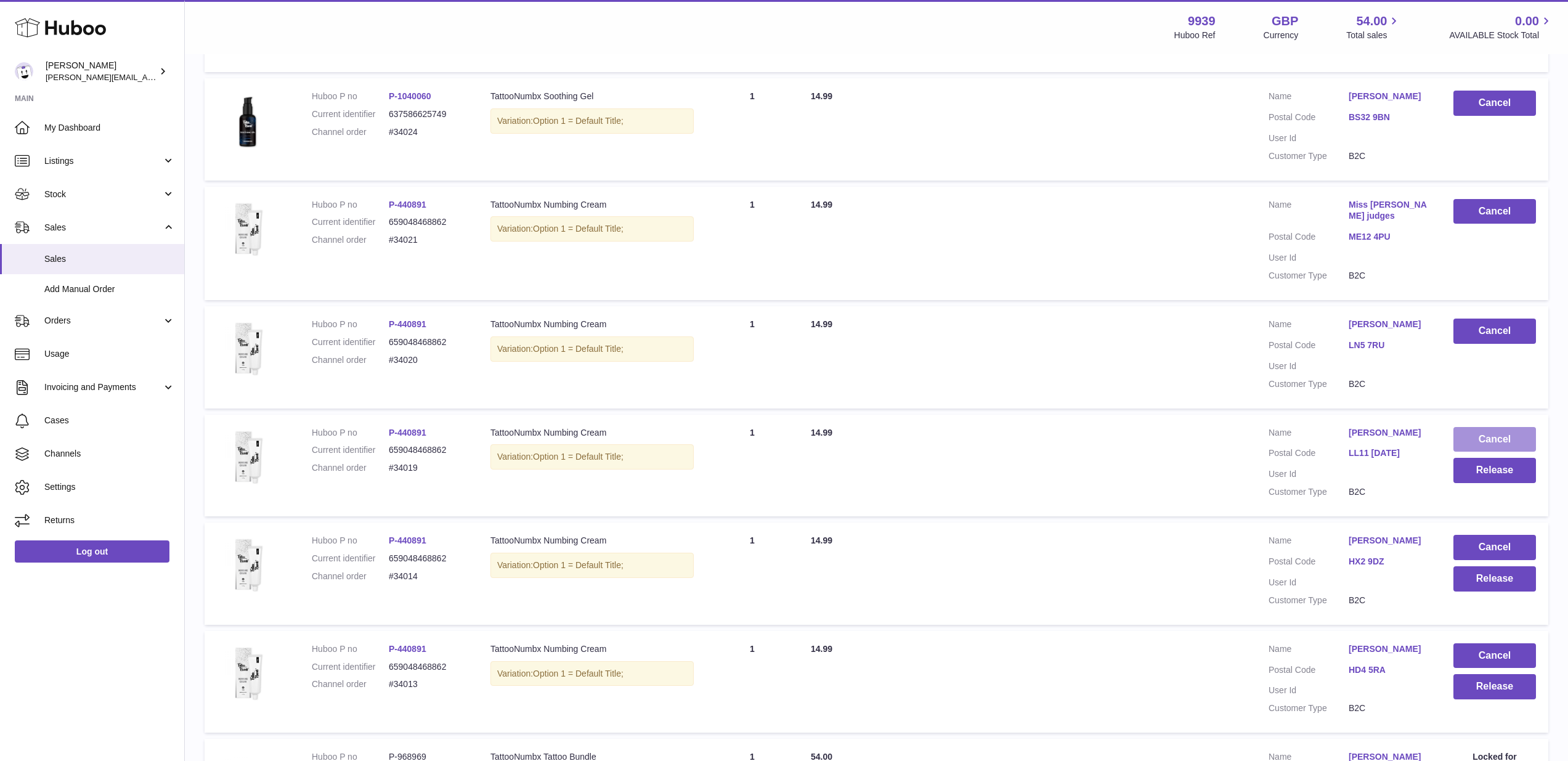
scroll to position [343, 0]
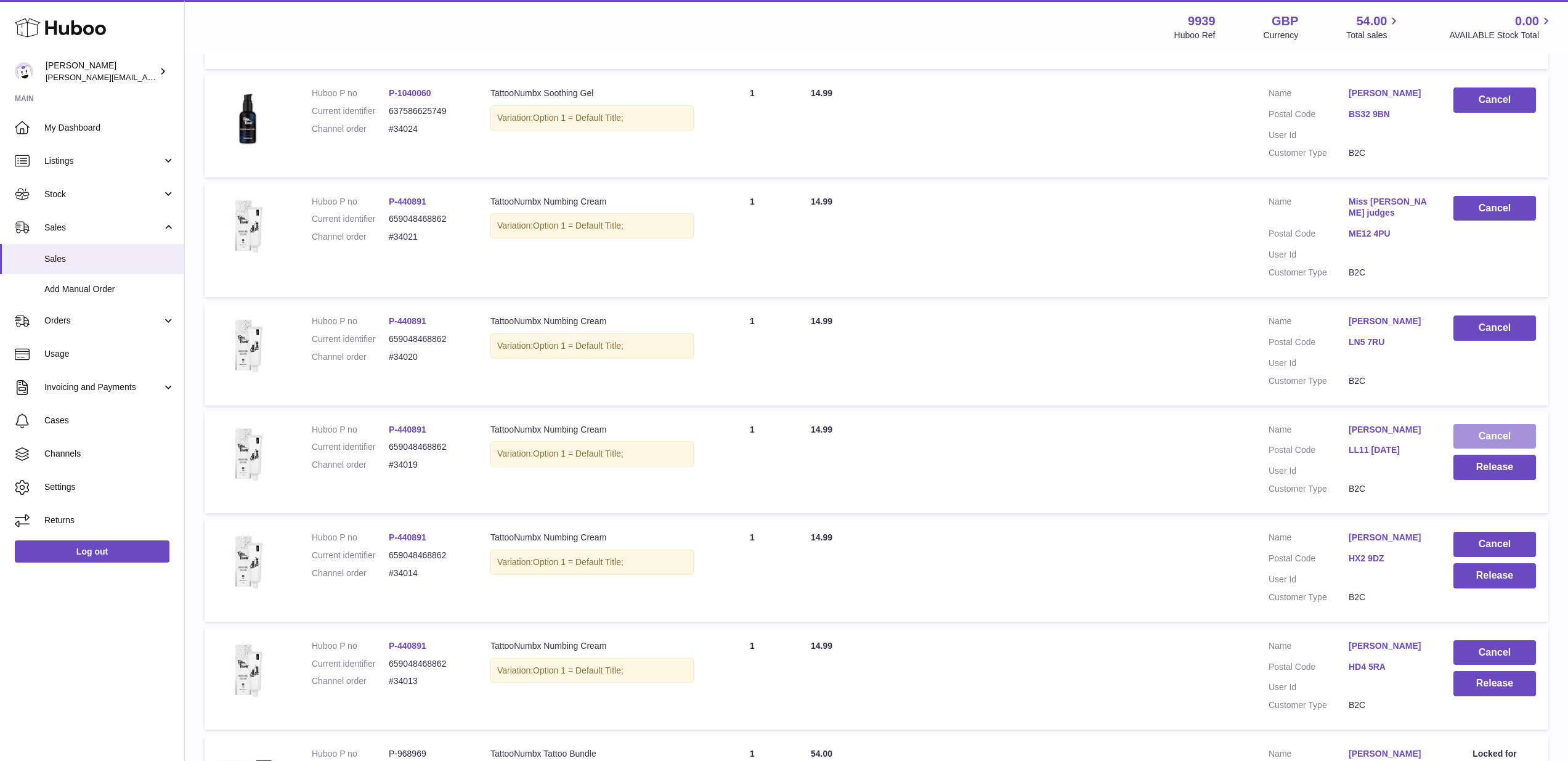
click at [1467, 424] on button "Cancel" at bounding box center [1494, 436] width 83 height 25
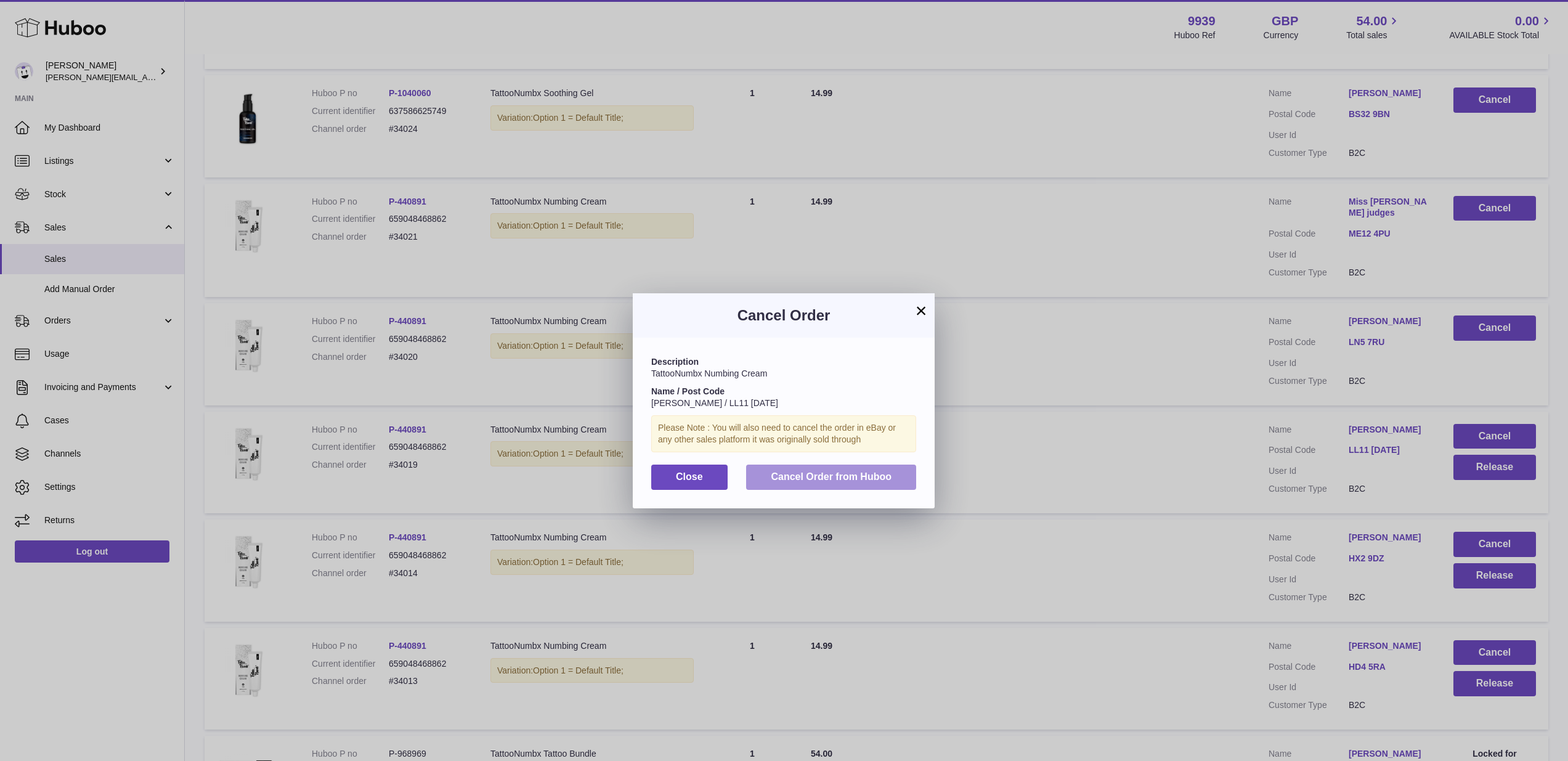
click at [846, 473] on span "Cancel Order from Huboo" at bounding box center [831, 477] width 121 height 10
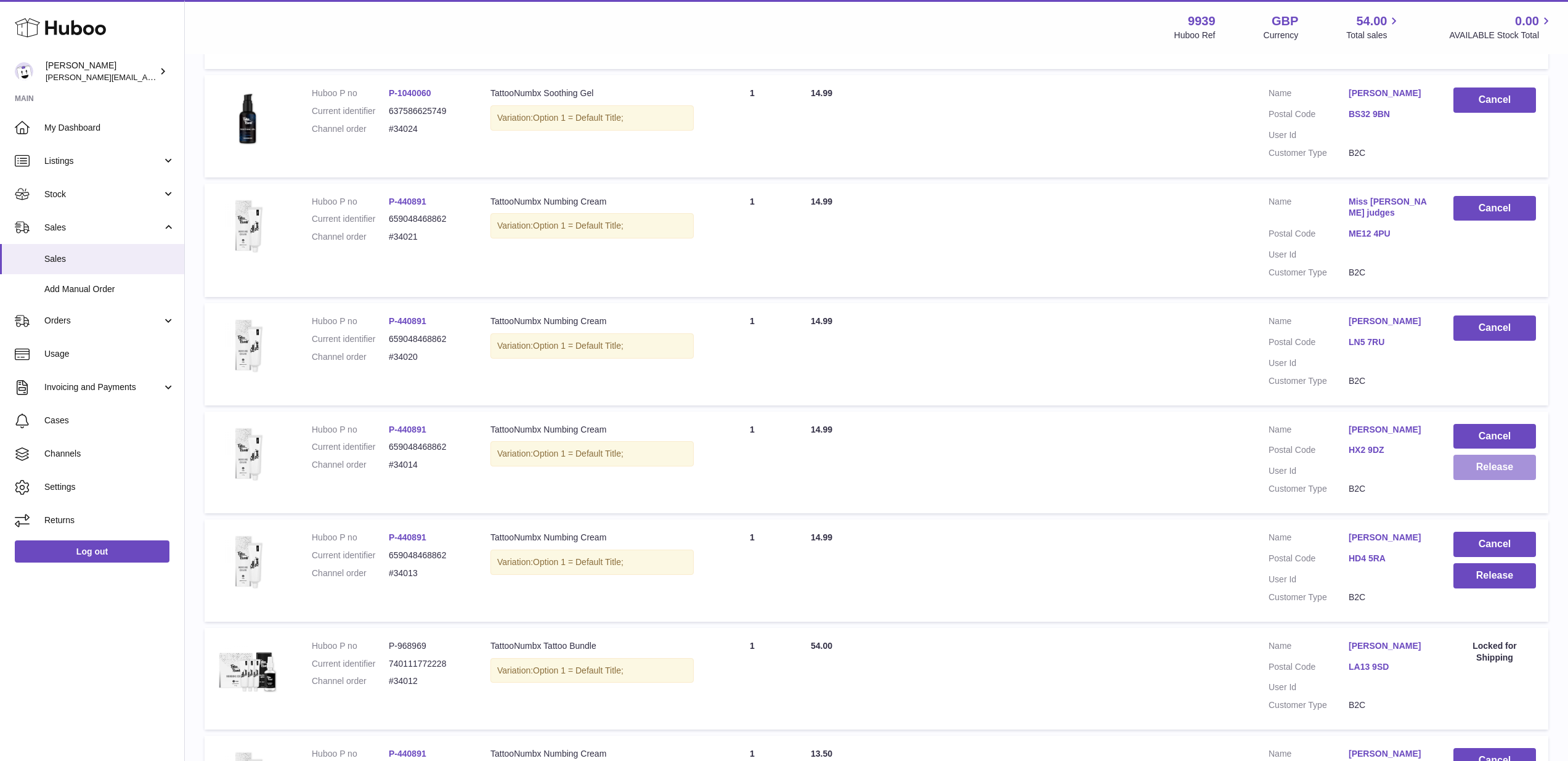
click at [1519, 455] on button "Release" at bounding box center [1494, 467] width 83 height 25
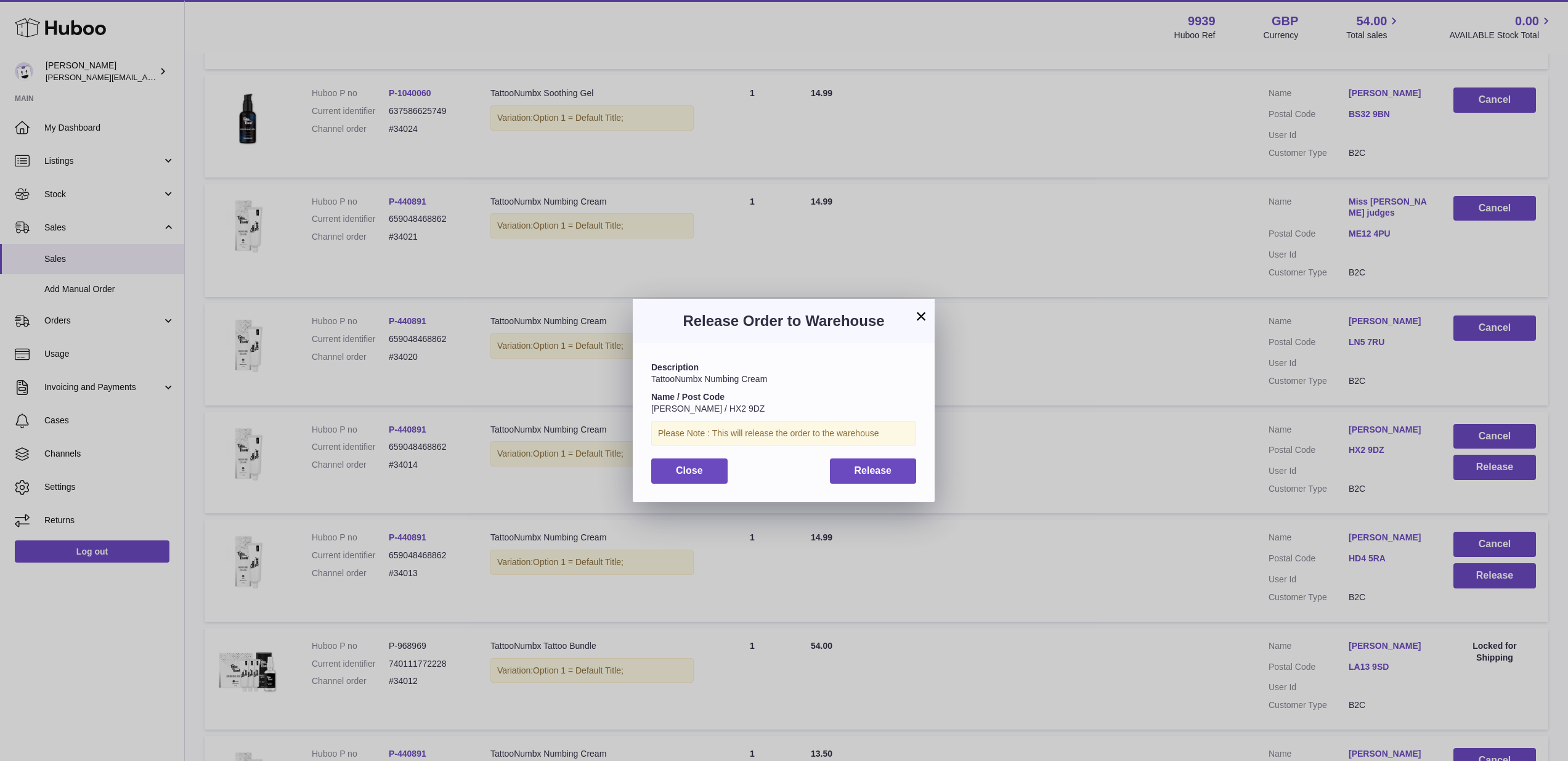
drag, startPoint x: 898, startPoint y: 466, endPoint x: 910, endPoint y: 469, distance: 12.4
click at [898, 466] on button "Release" at bounding box center [873, 471] width 87 height 25
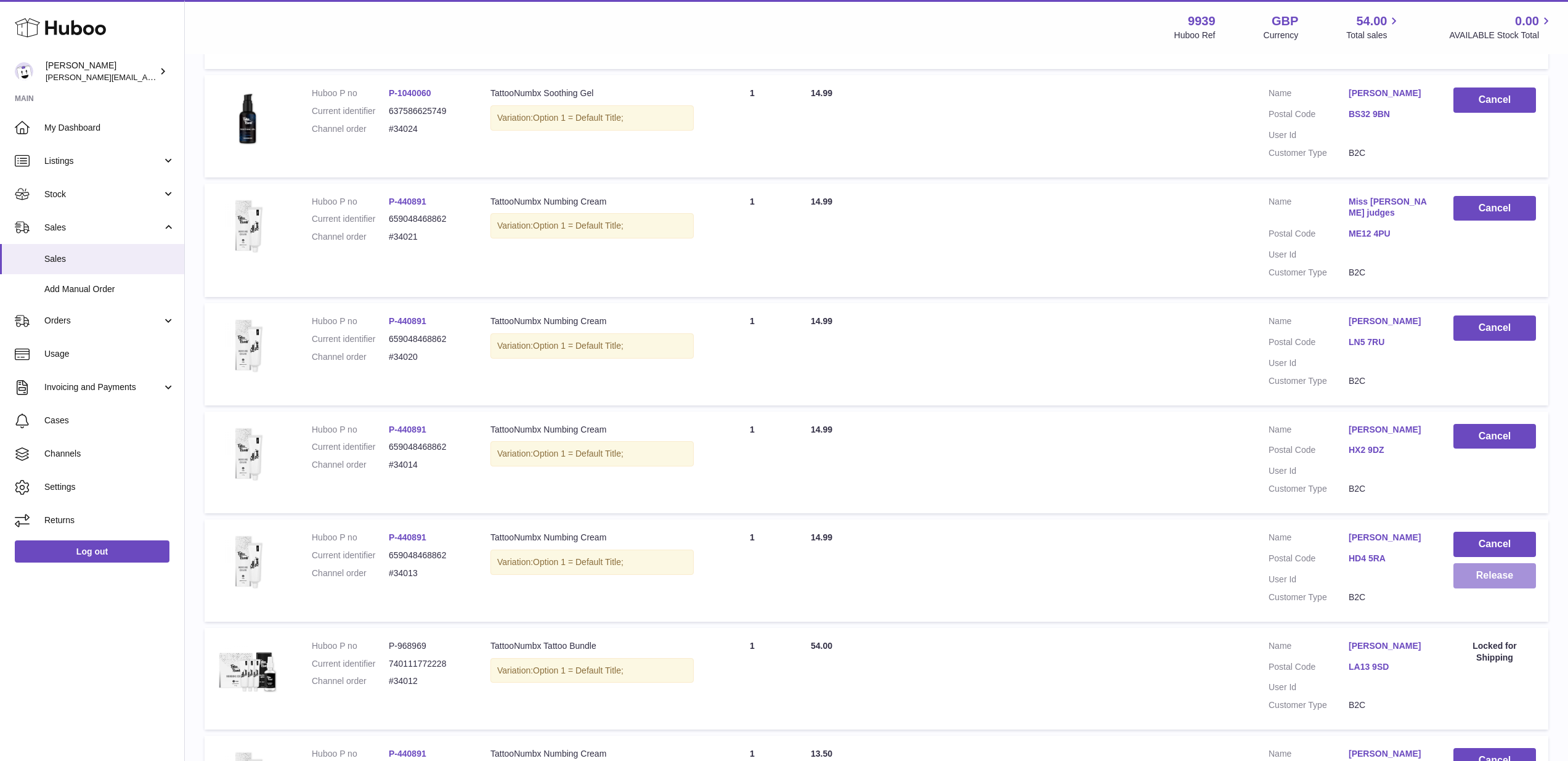
click at [1469, 563] on button "Release" at bounding box center [1494, 575] width 83 height 25
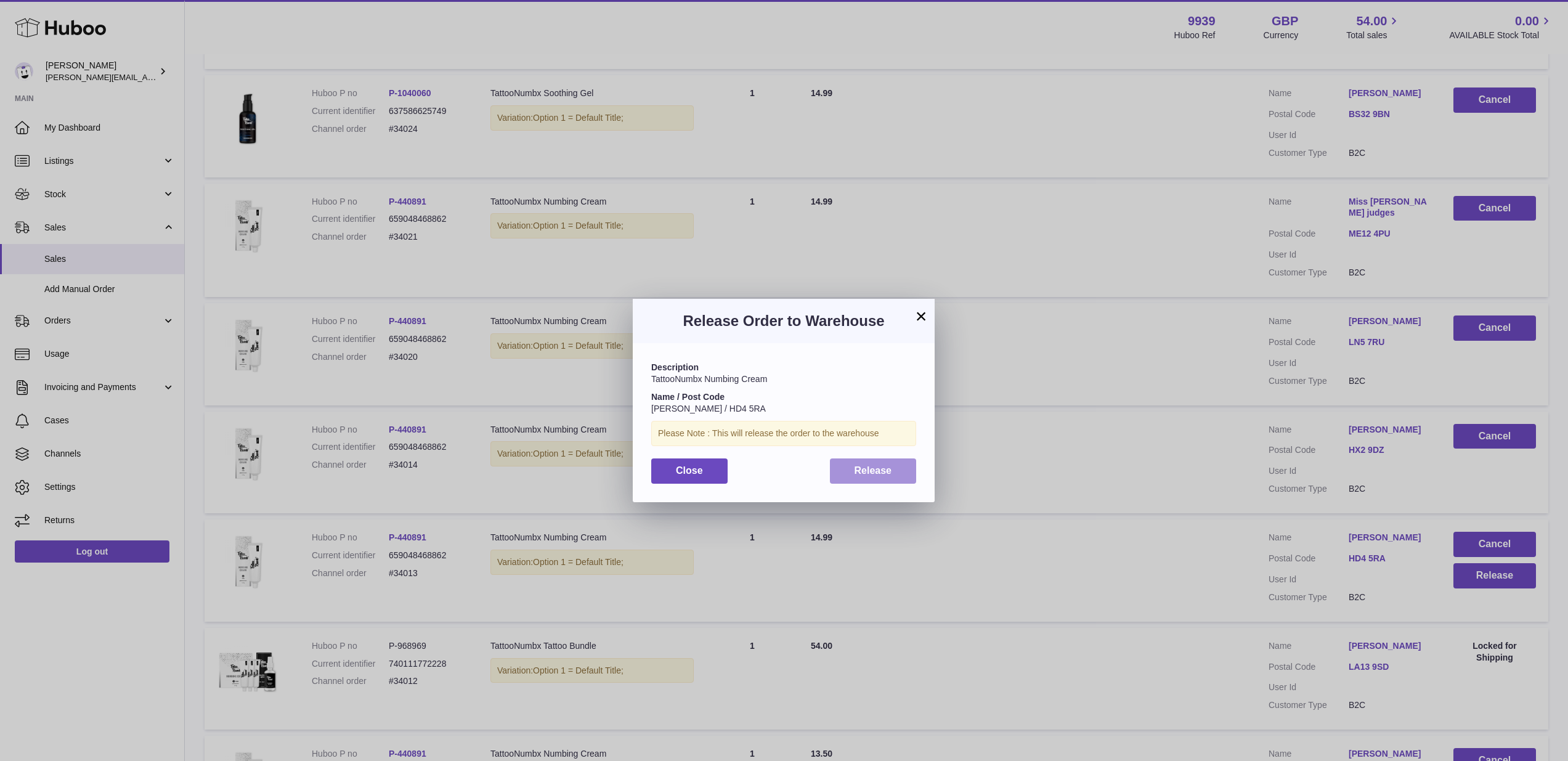
click at [903, 470] on button "Release" at bounding box center [873, 471] width 87 height 25
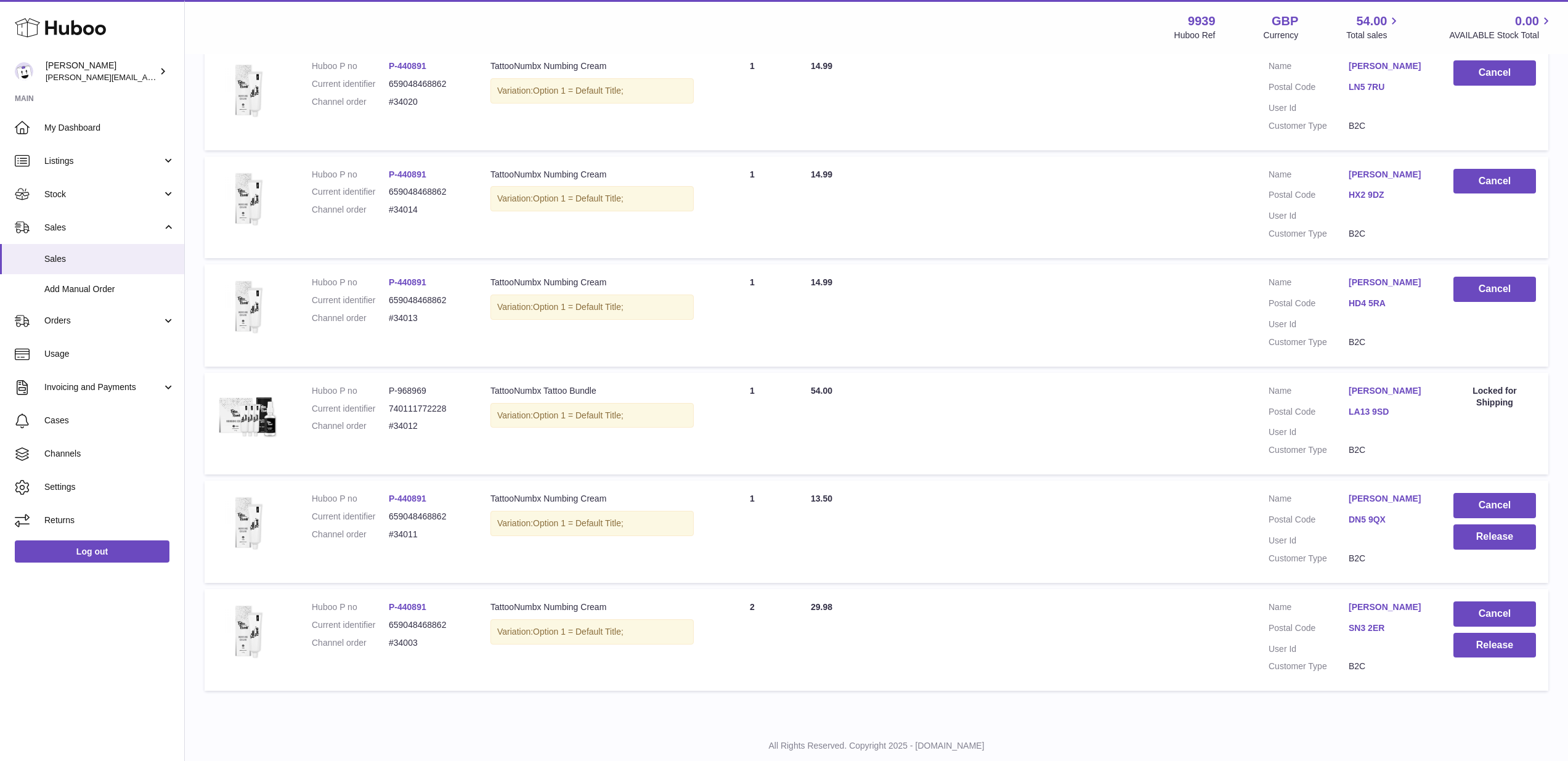
scroll to position [597, 0]
click at [1498, 525] on button "Release" at bounding box center [1494, 537] width 83 height 25
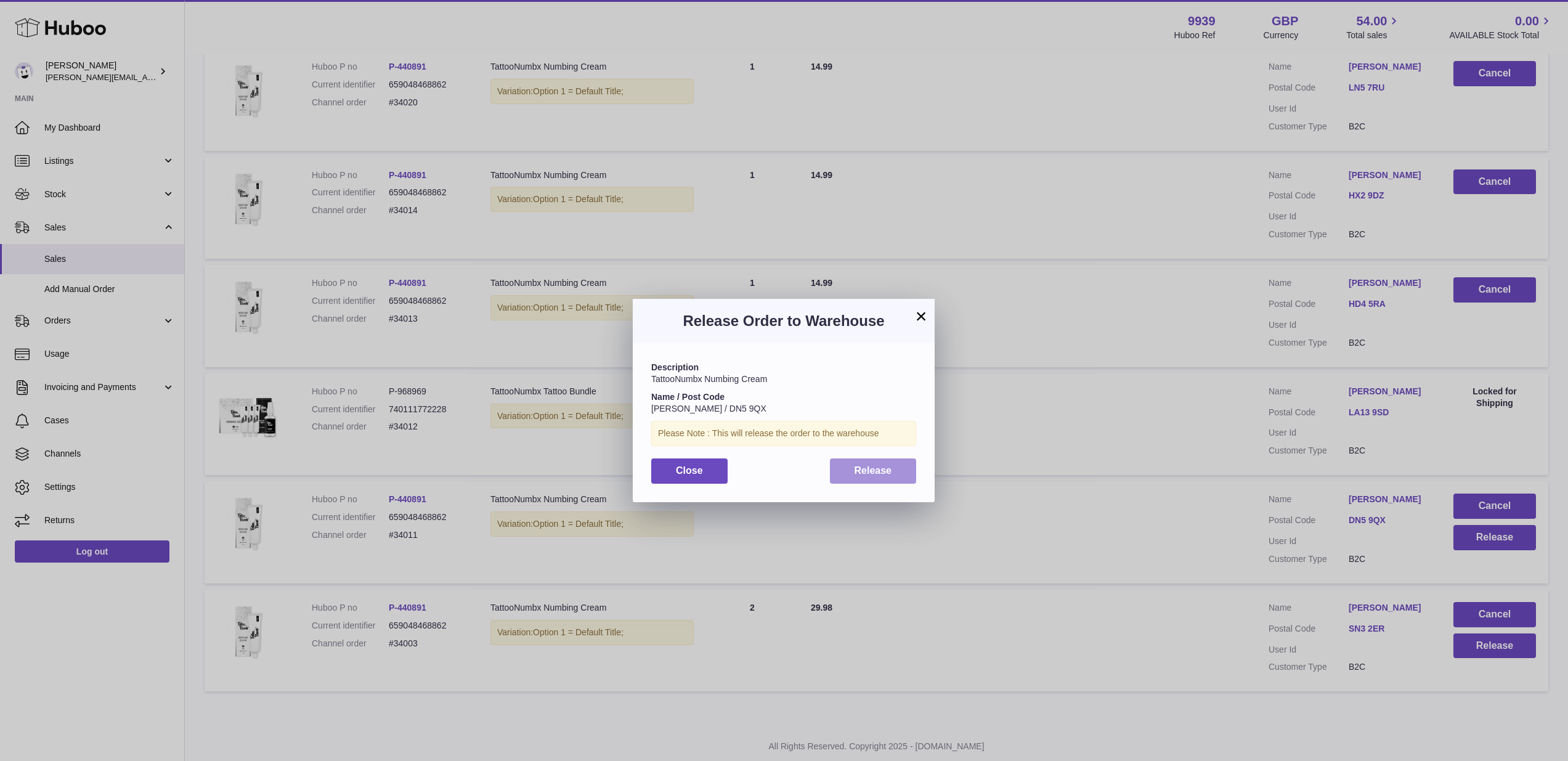
click at [855, 460] on button "Release" at bounding box center [873, 471] width 87 height 25
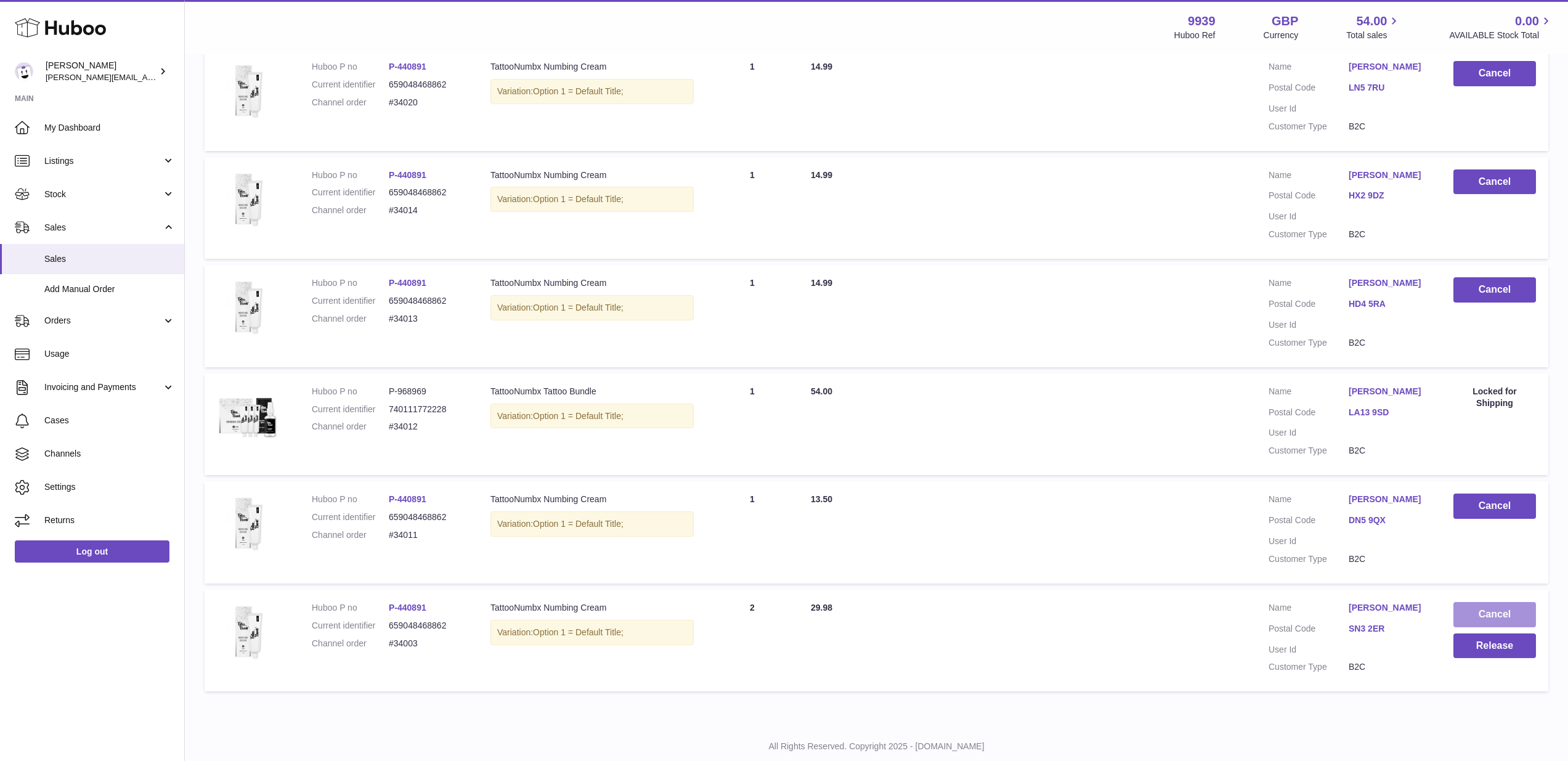
click at [1468, 602] on button "Cancel" at bounding box center [1494, 614] width 83 height 25
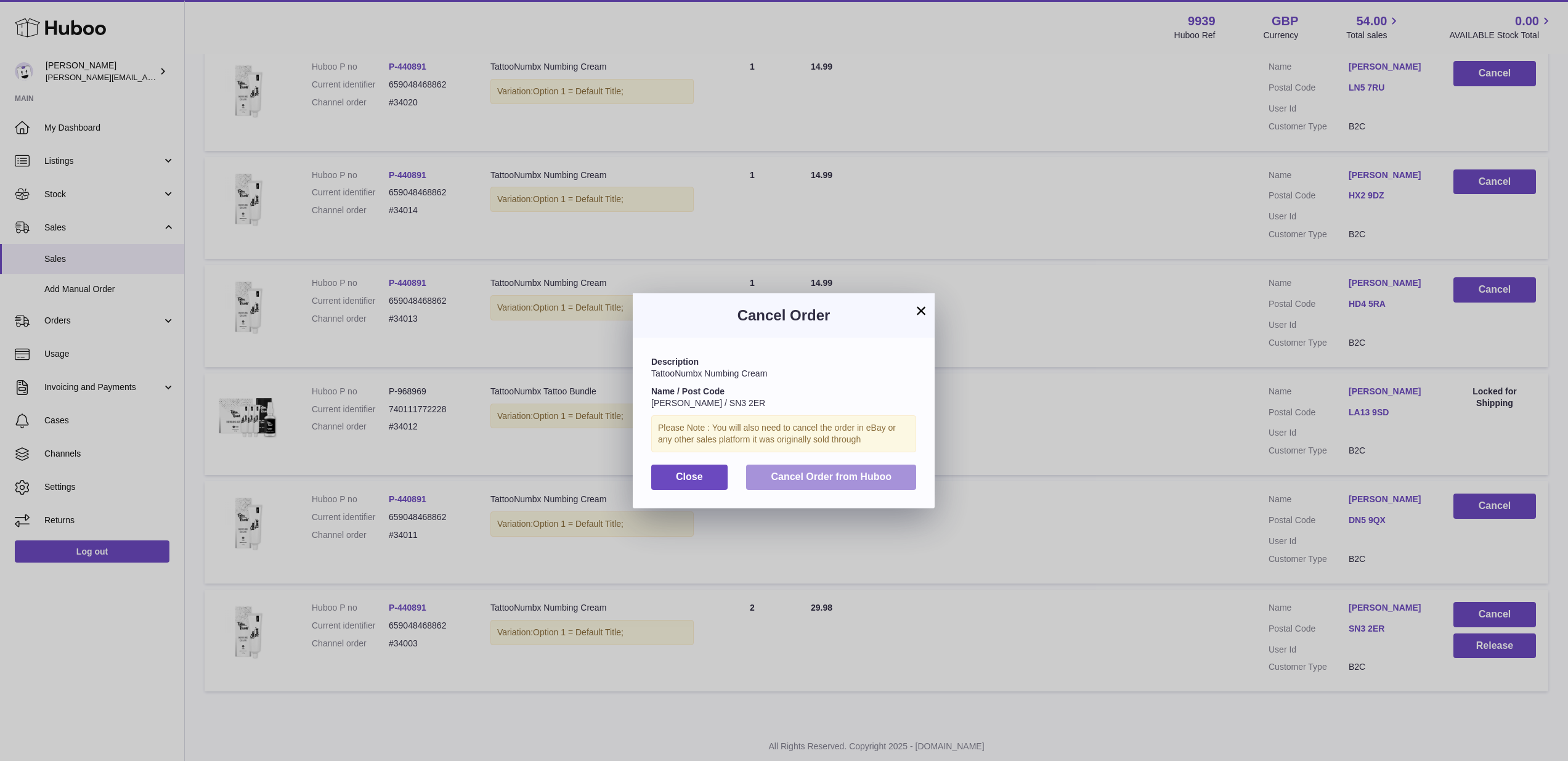
click at [894, 480] on button "Cancel Order from Huboo" at bounding box center [831, 477] width 170 height 25
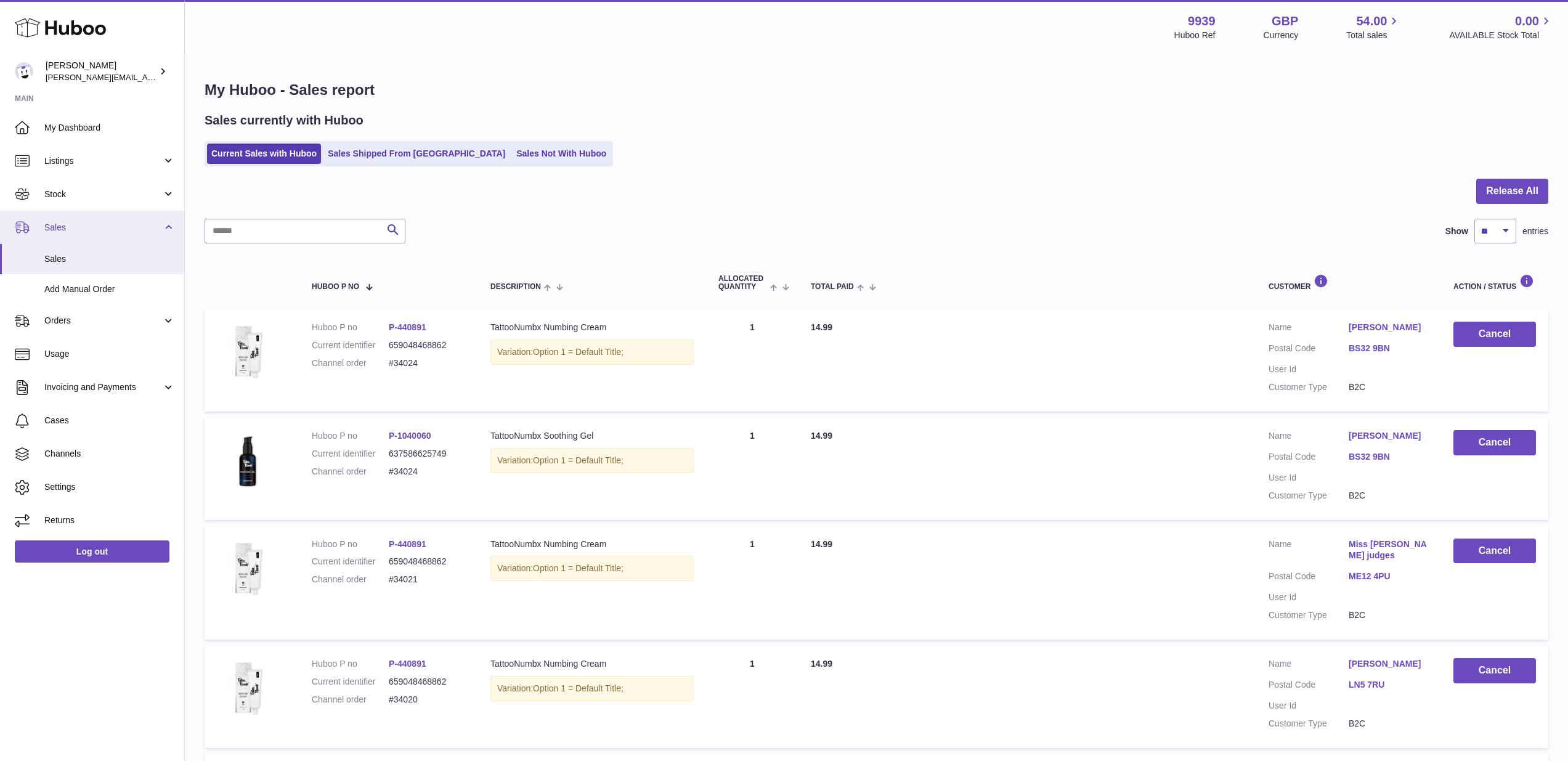
scroll to position [0, 0]
click at [77, 184] on link "Stock" at bounding box center [92, 194] width 184 height 33
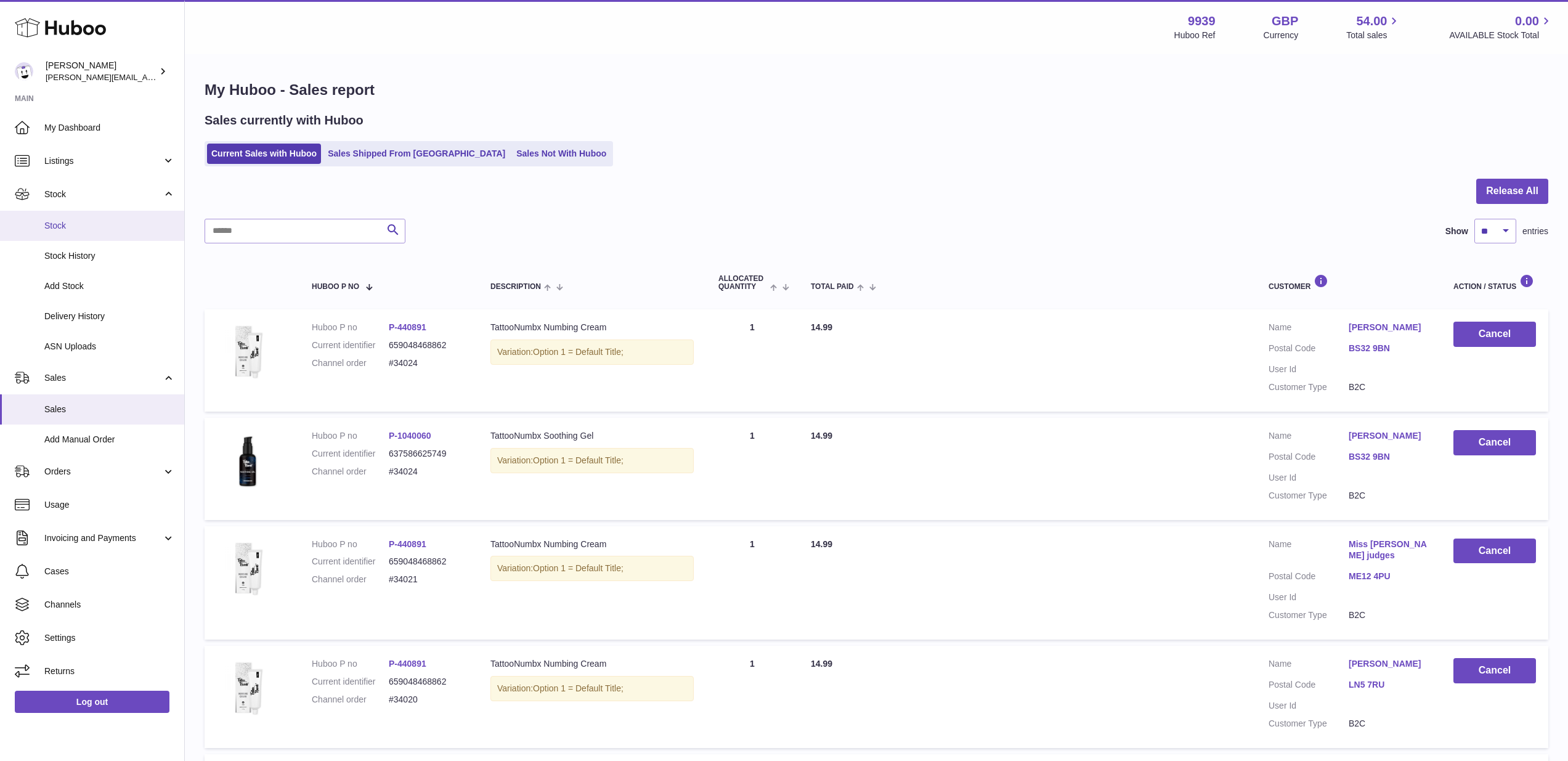
click at [87, 224] on span "Stock" at bounding box center [109, 225] width 131 height 12
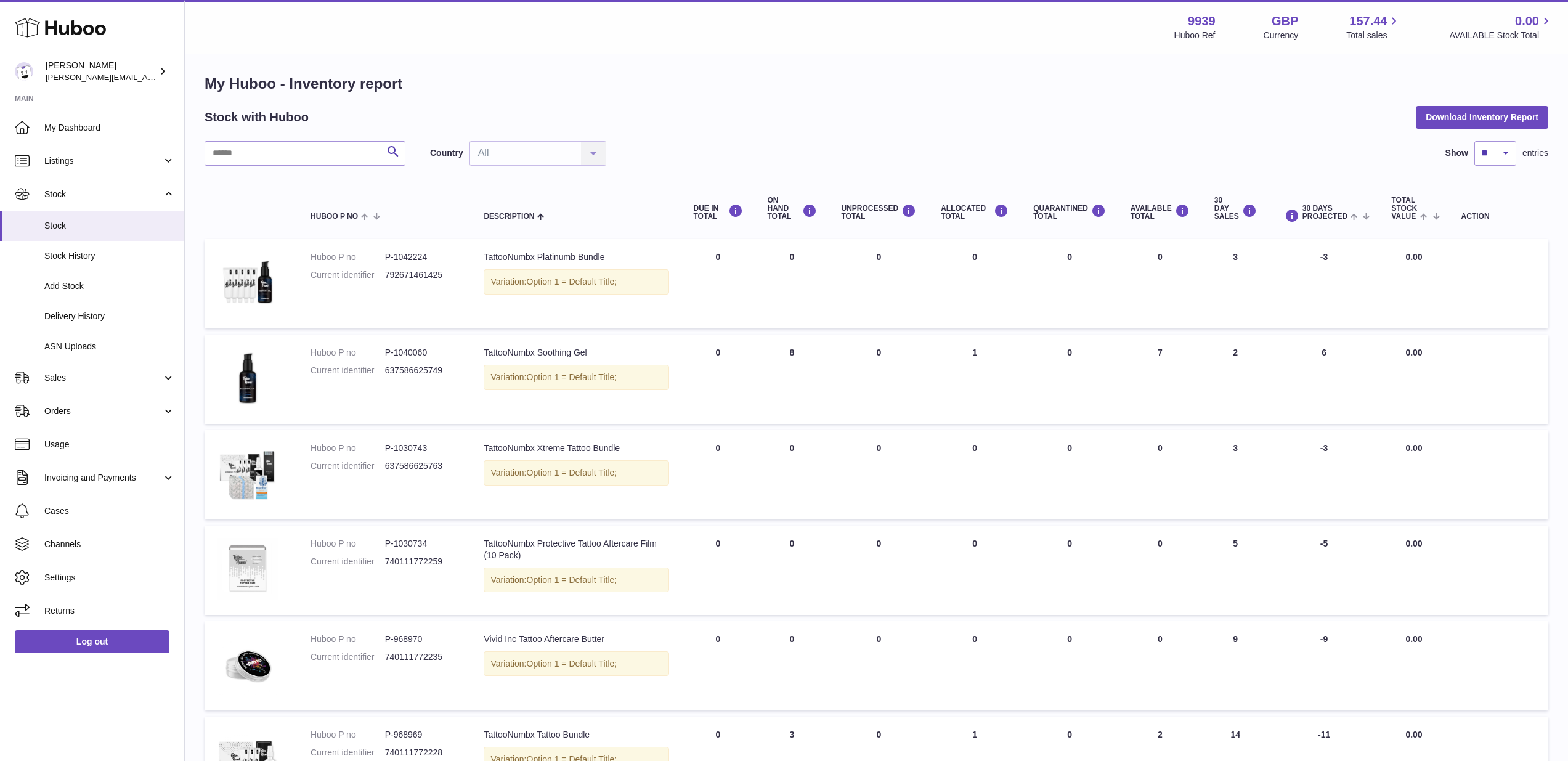
scroll to position [5, 0]
